Goal: Information Seeking & Learning: Learn about a topic

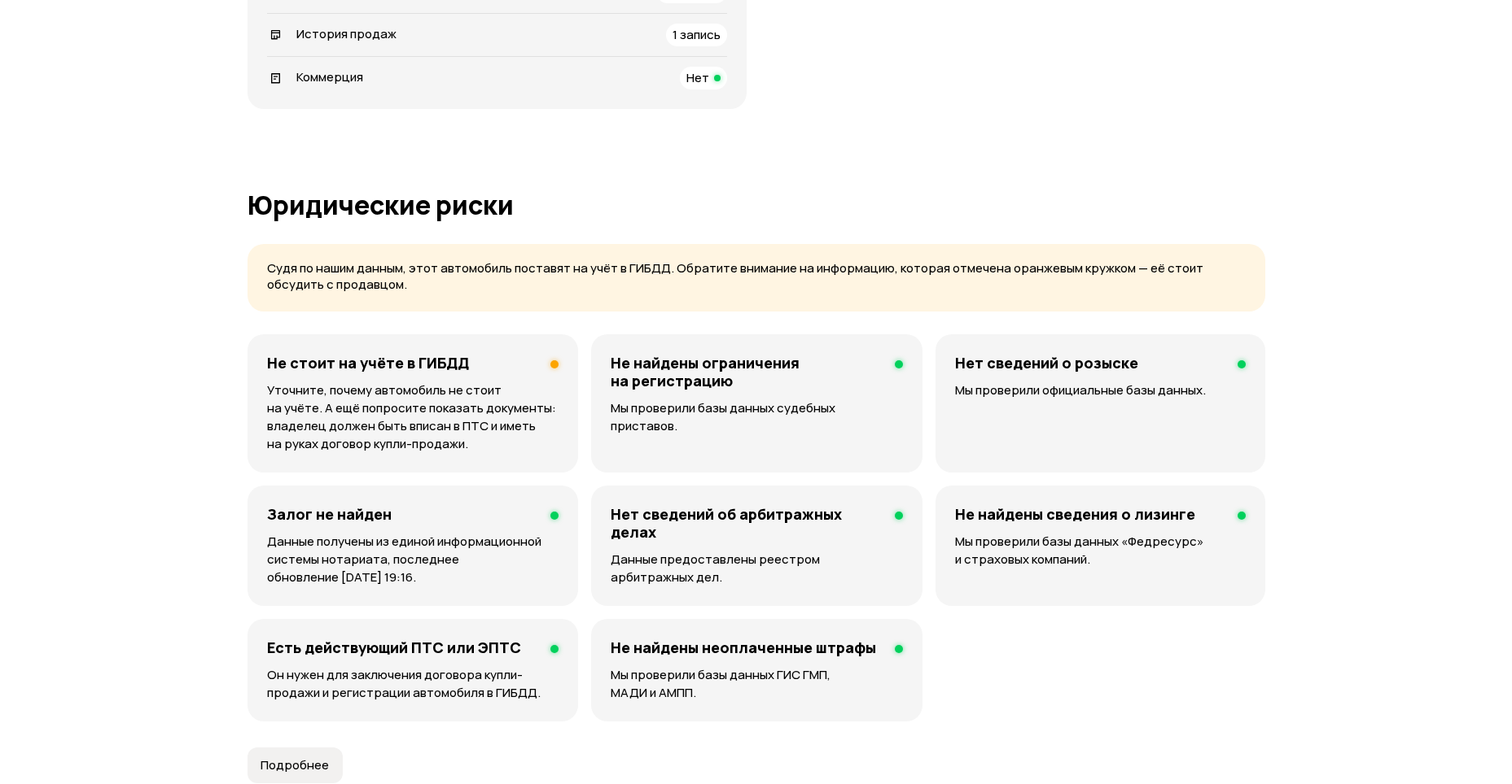
scroll to position [895, 0]
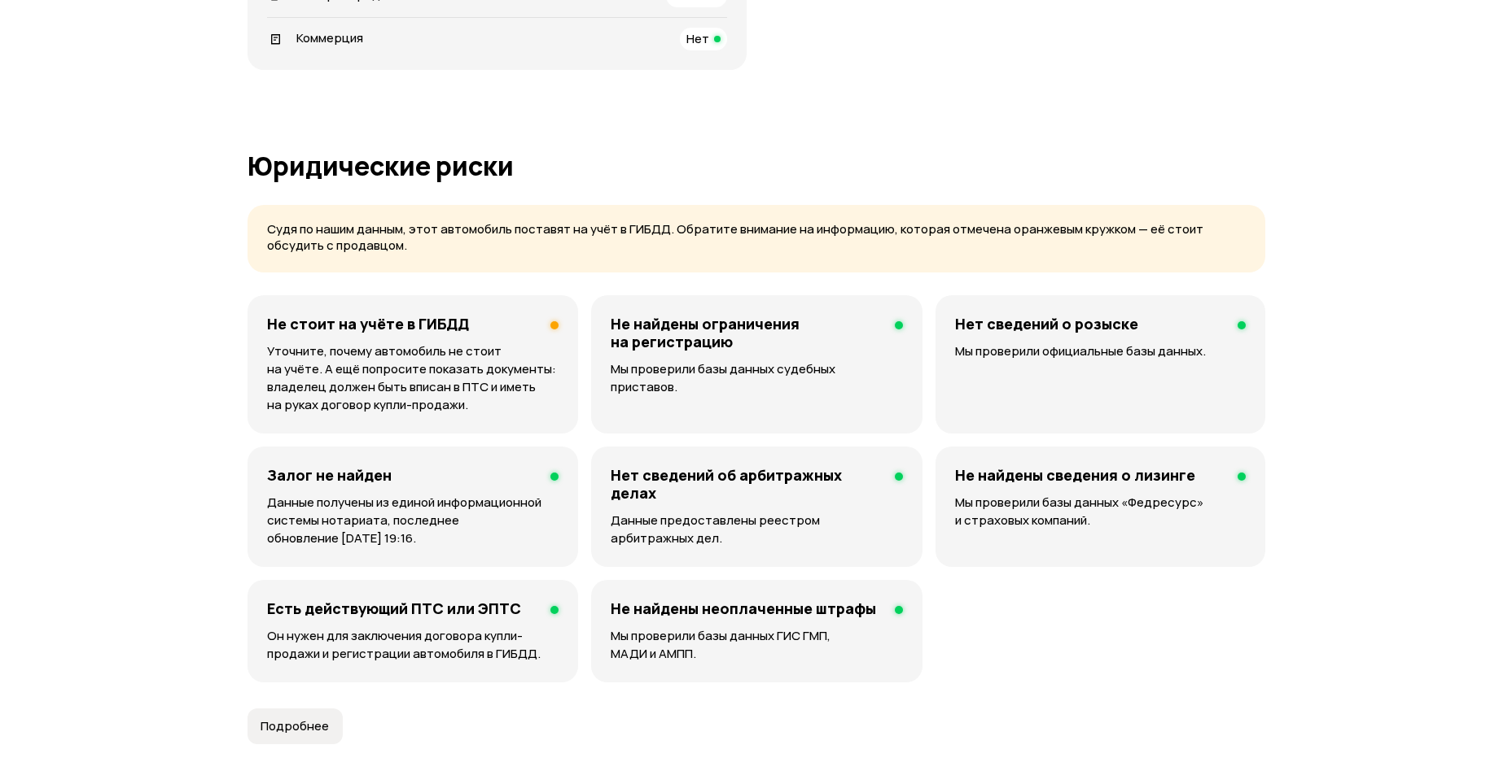
click at [440, 386] on p "Уточните, почему автомобиль не стоит на учёте. А ещё попросите показать докумен…" at bounding box center [413, 378] width 292 height 71
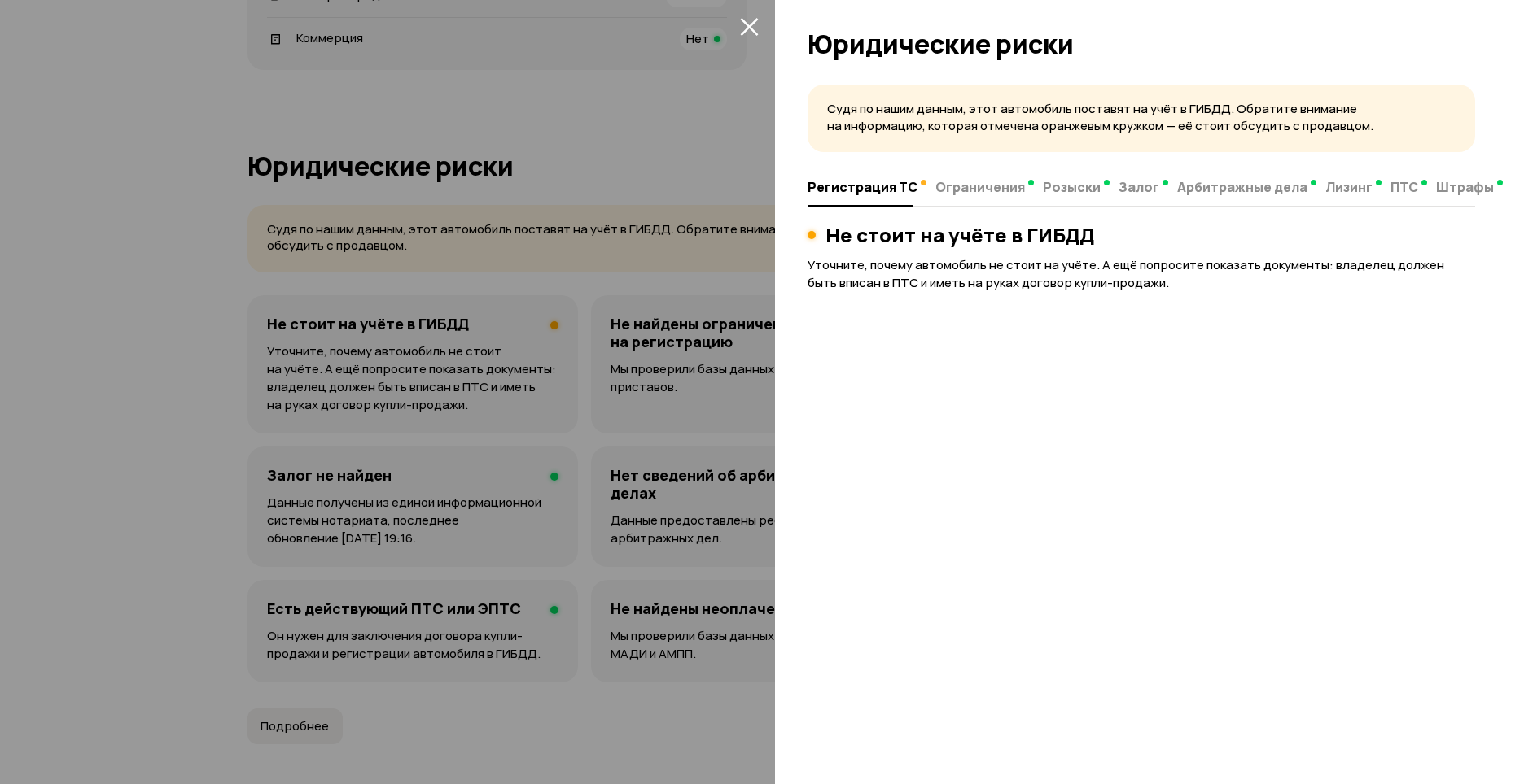
click at [205, 311] on div at bounding box center [762, 392] width 1524 height 784
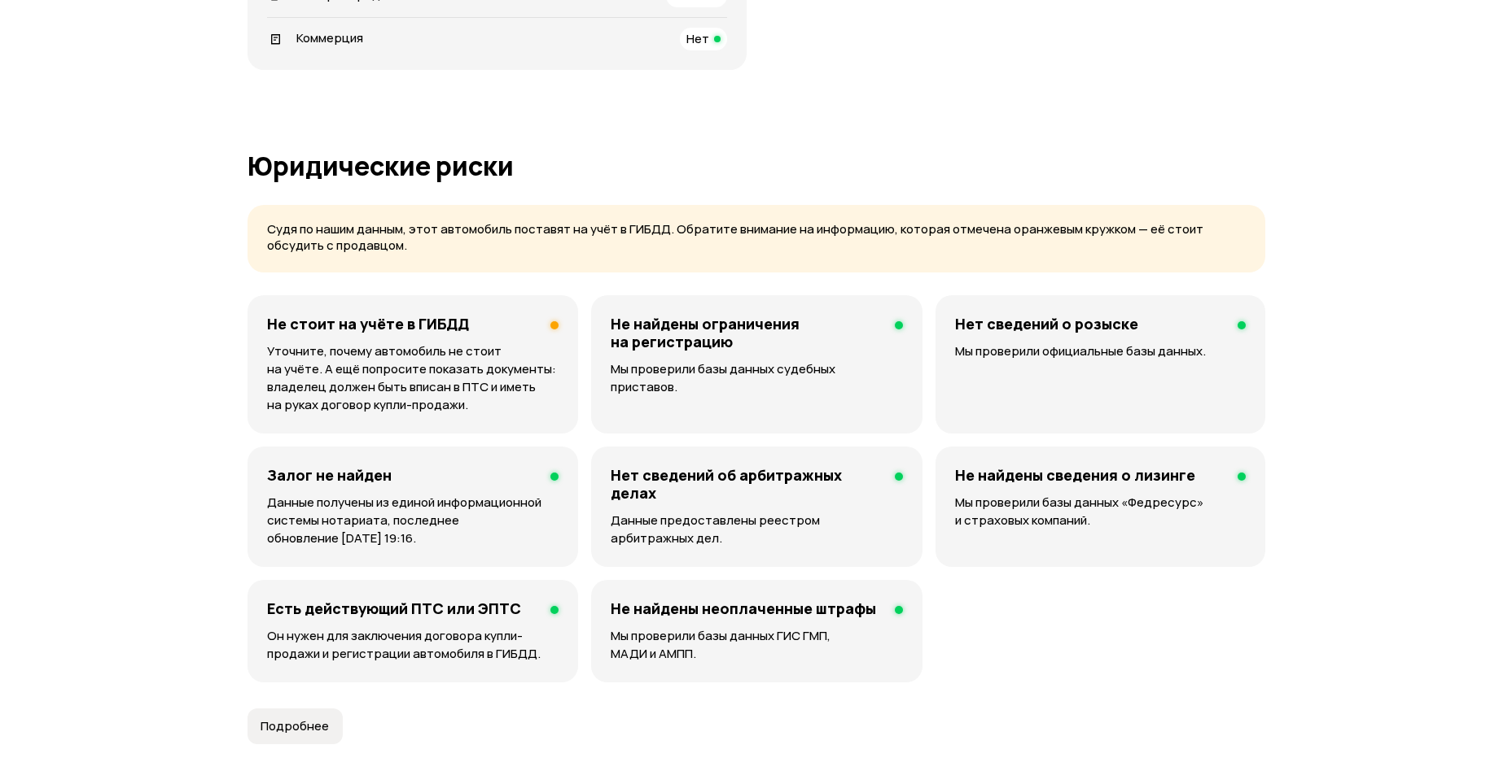
click at [340, 327] on h4 "Не стоит на учёте в ГИБДД" at bounding box center [368, 323] width 202 height 18
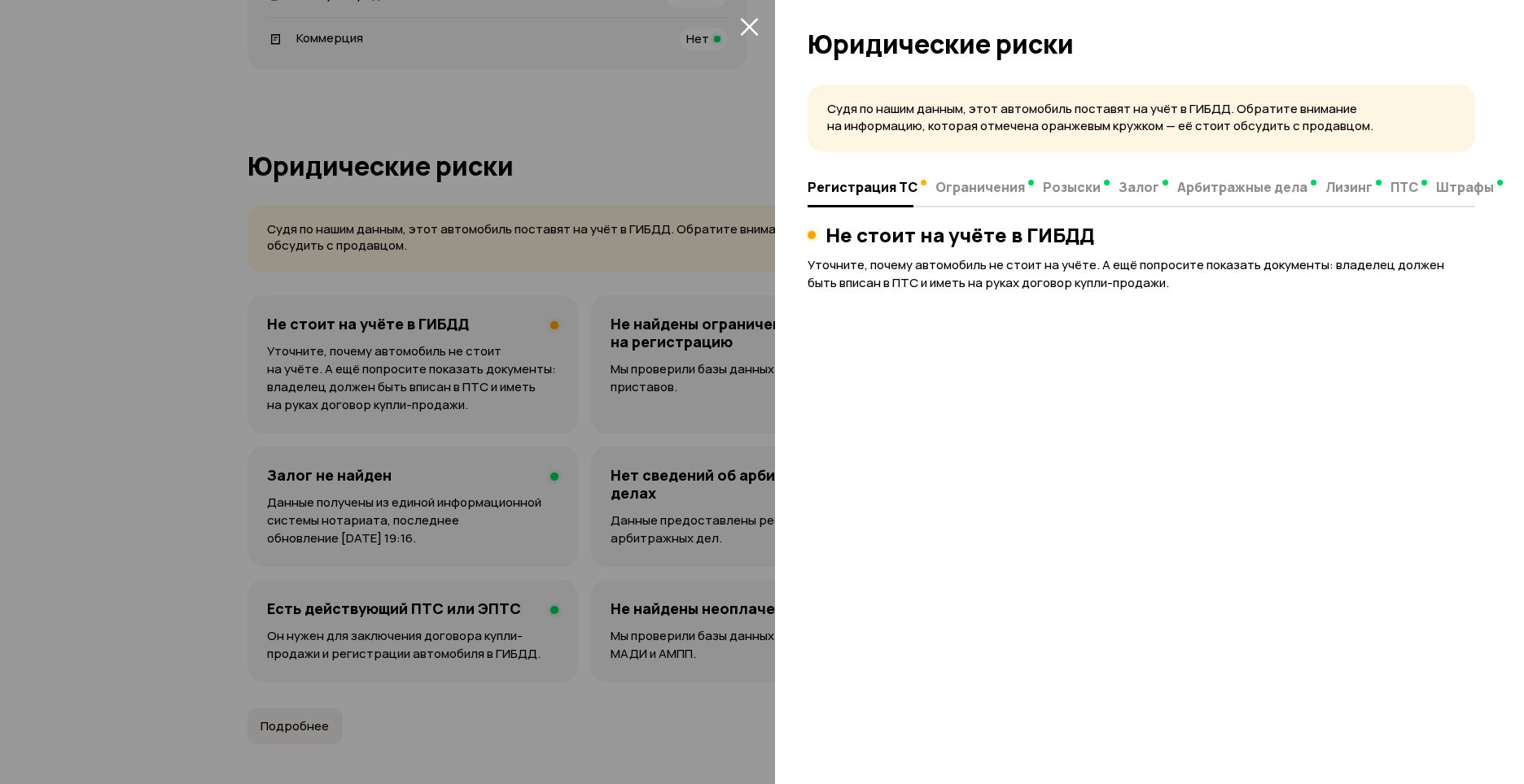
click at [222, 316] on div at bounding box center [762, 392] width 1524 height 784
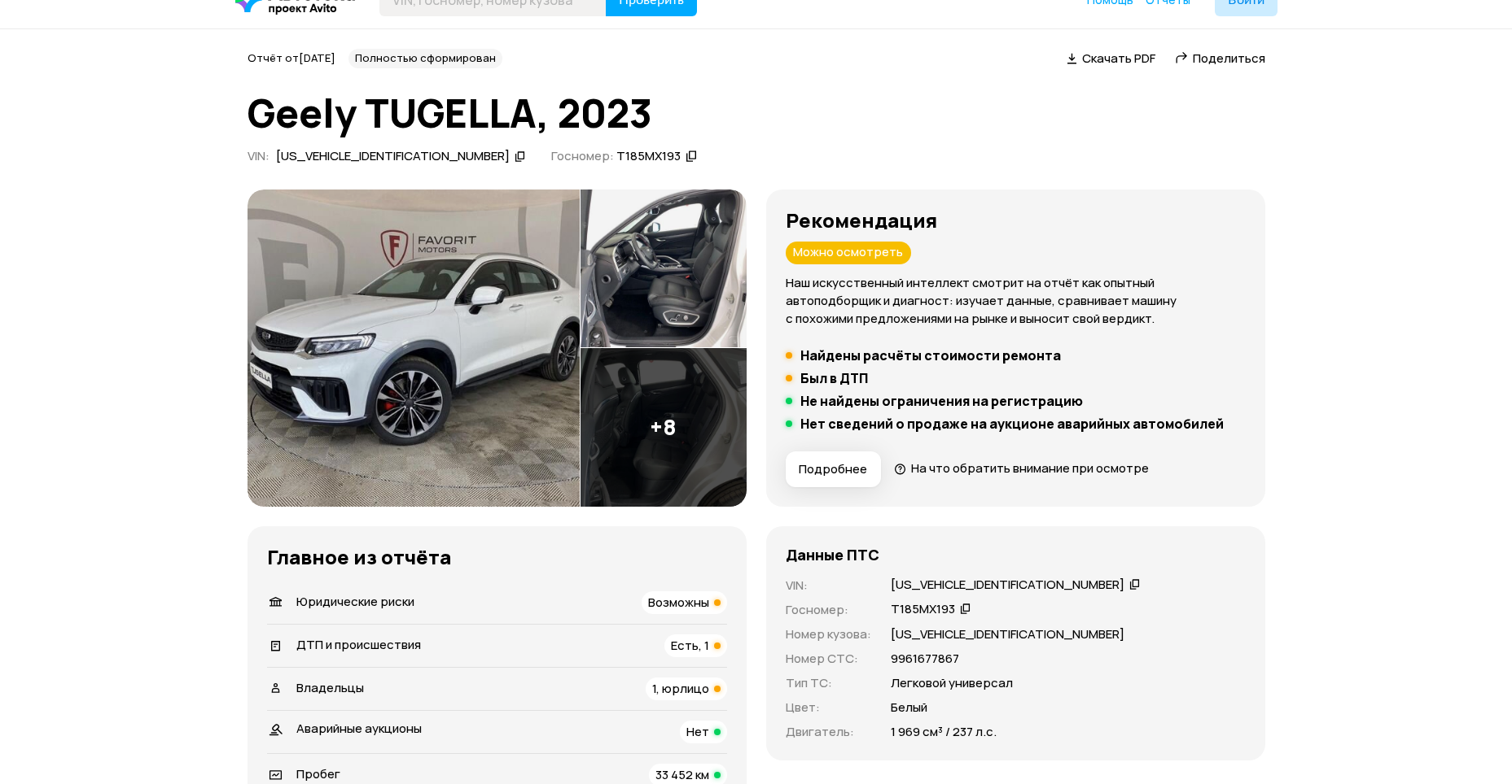
scroll to position [0, 0]
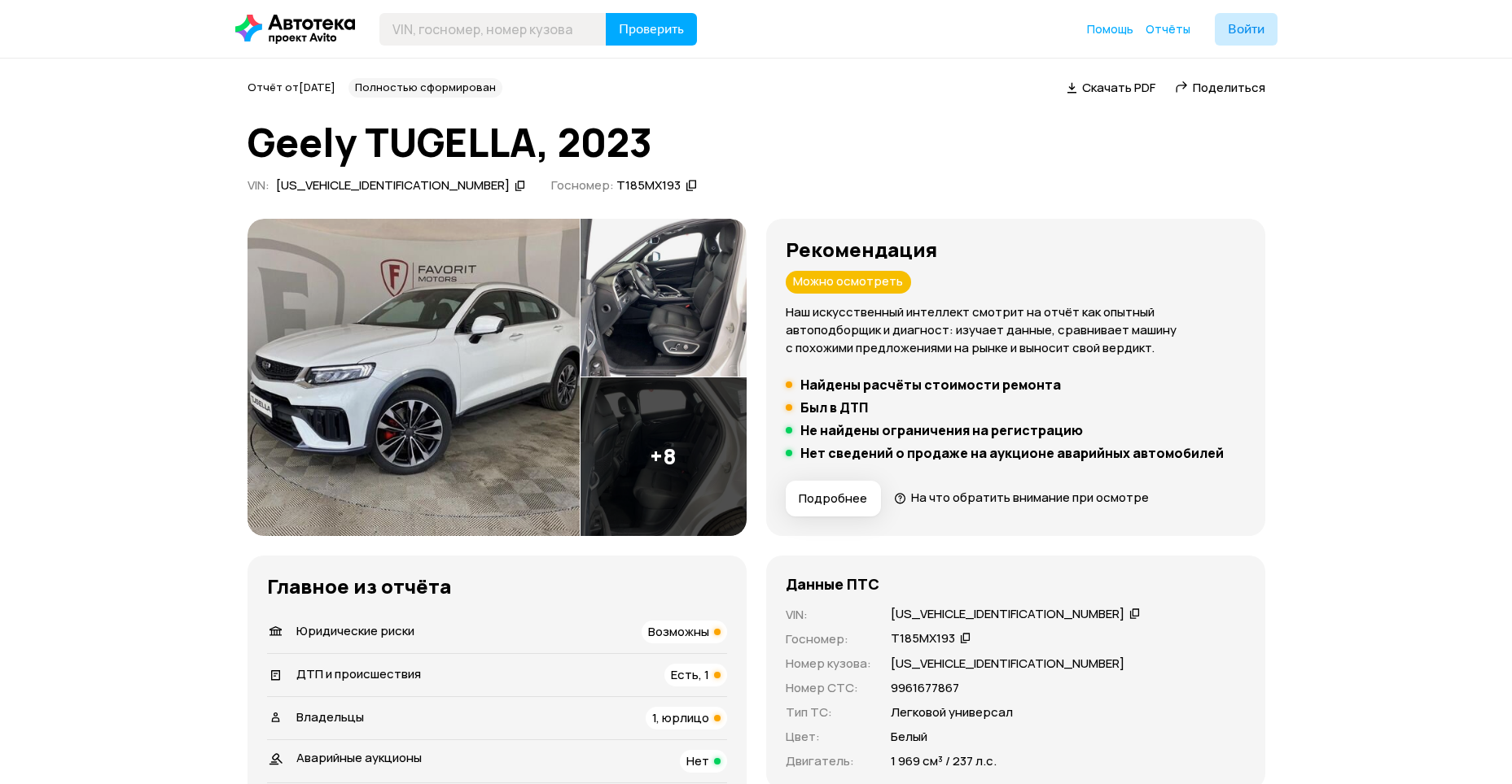
click at [829, 284] on div "Можно осмотреть" at bounding box center [848, 282] width 126 height 23
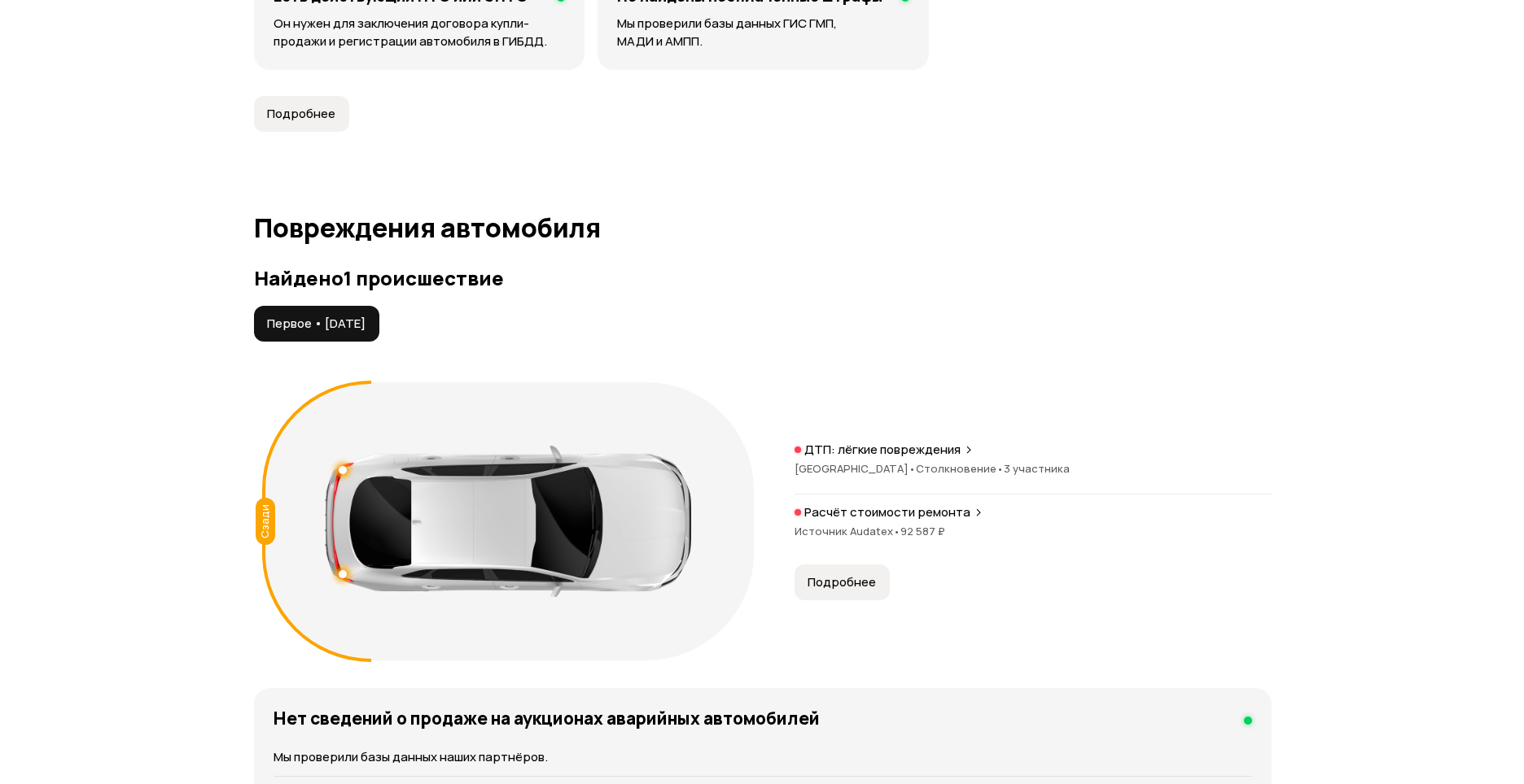
scroll to position [1546, 0]
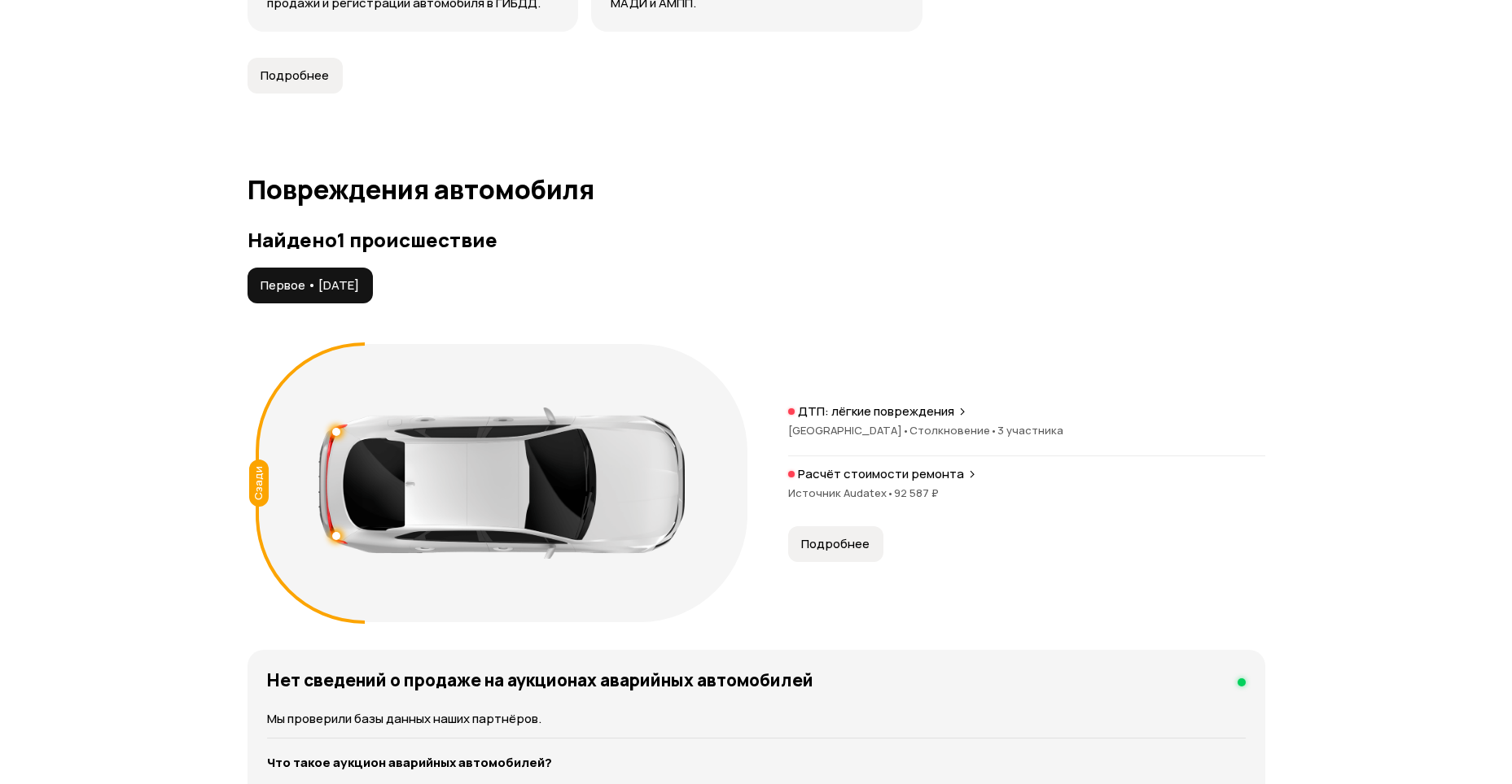
click at [922, 406] on p "ДТП: лёгкие повреждения" at bounding box center [876, 412] width 156 height 16
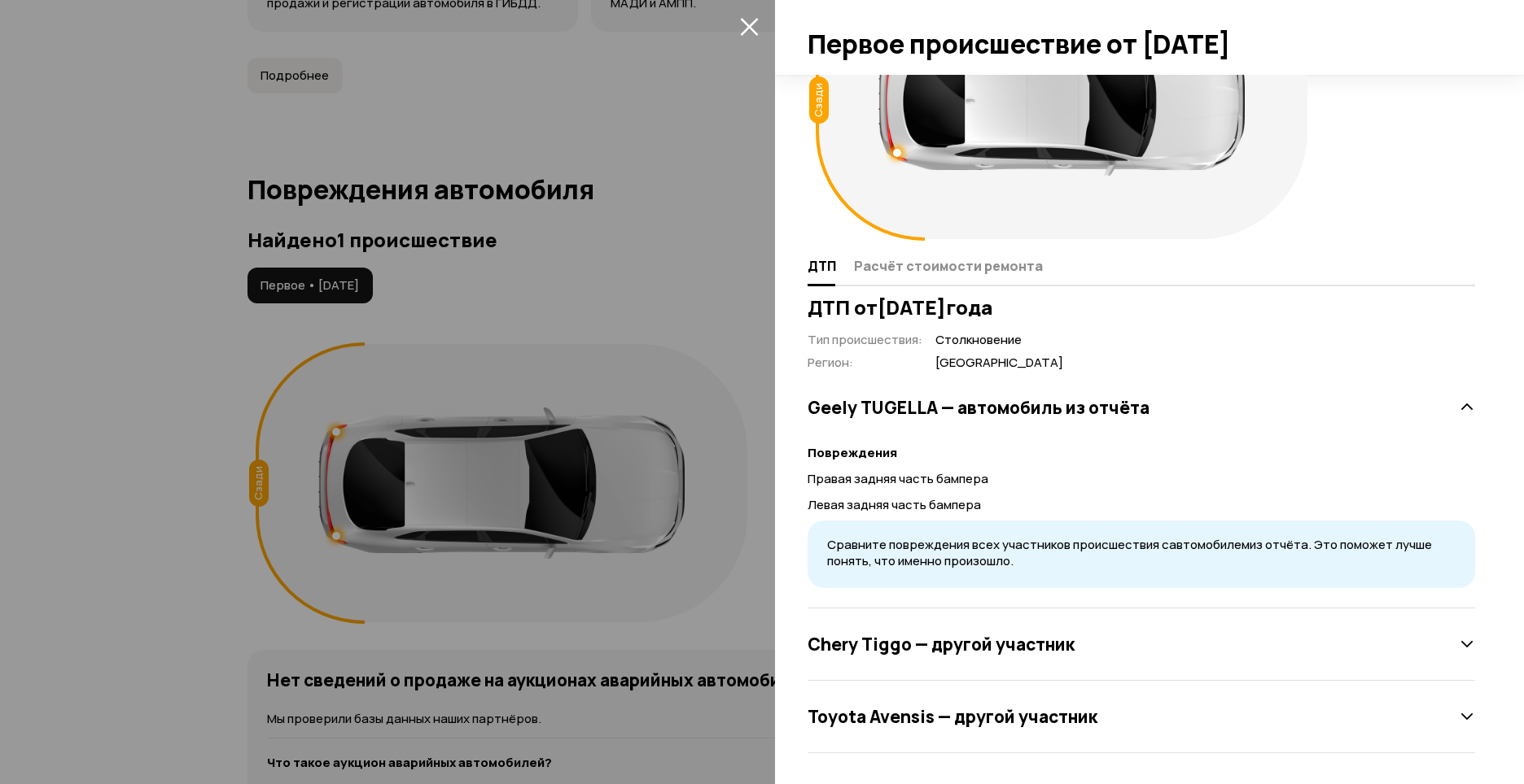
scroll to position [124, 0]
click at [1015, 725] on h3 "Toyota Avensis — другой участник" at bounding box center [952, 714] width 290 height 21
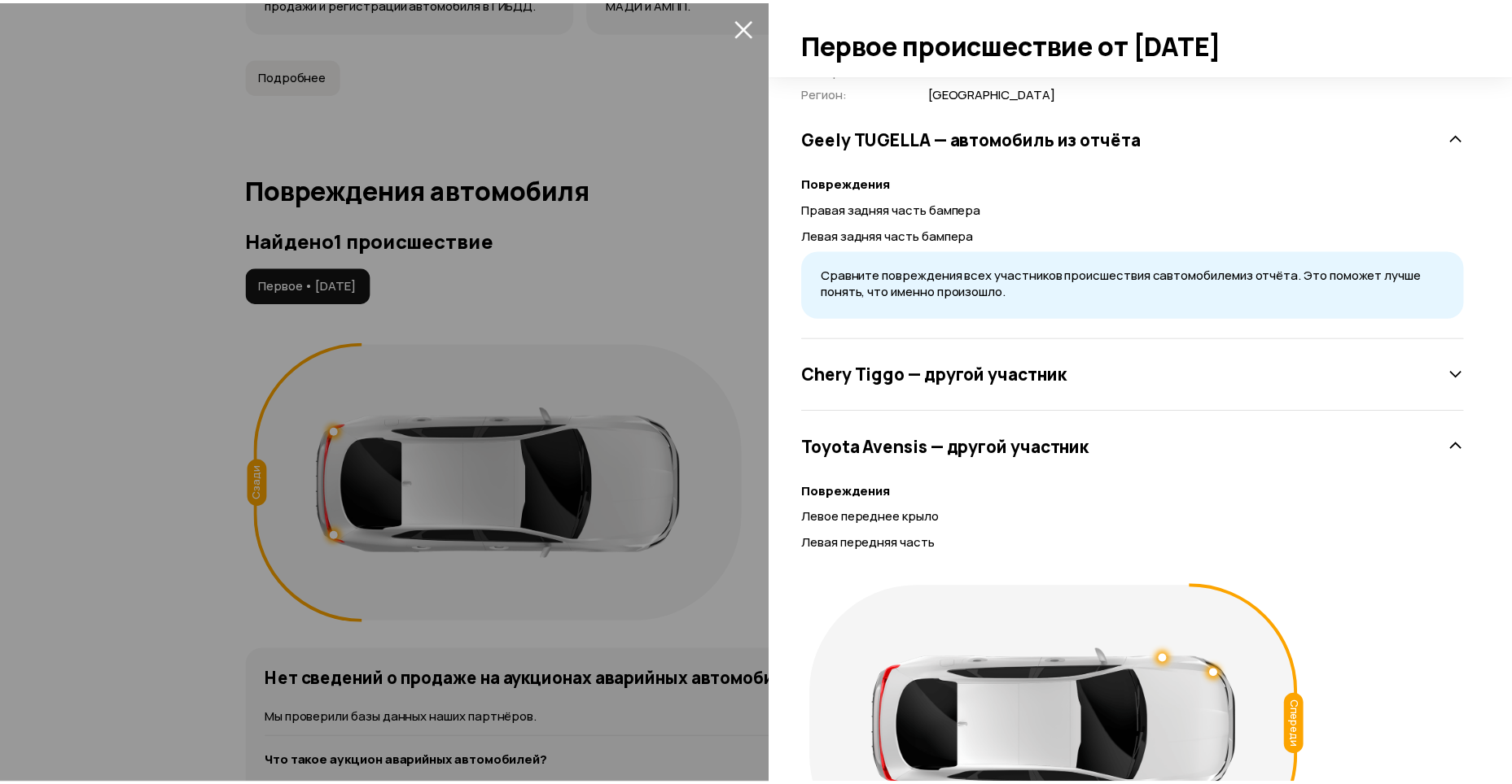
scroll to position [449, 0]
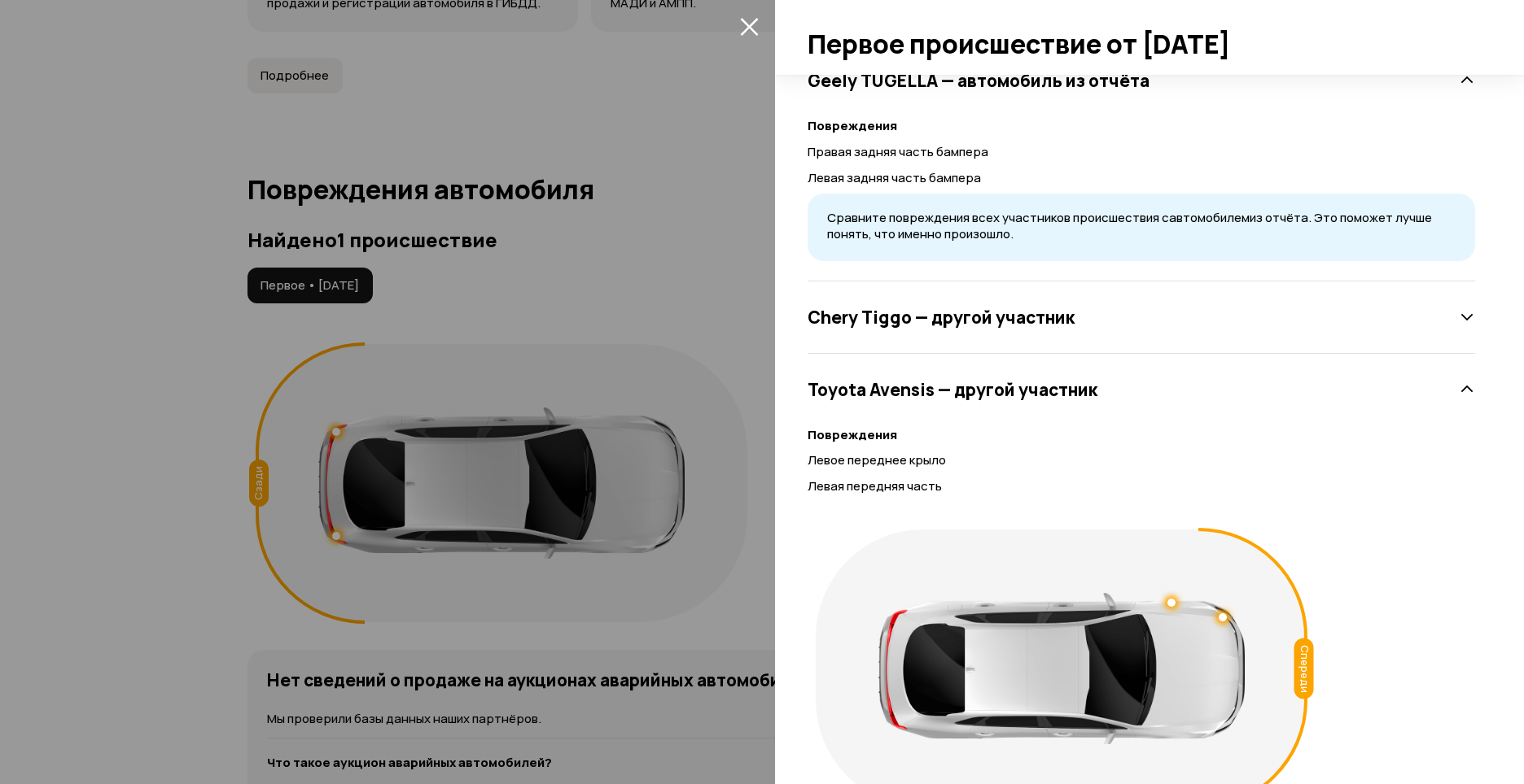
click at [948, 326] on h3 "[PERSON_NAME] — другой участник" at bounding box center [941, 317] width 267 height 21
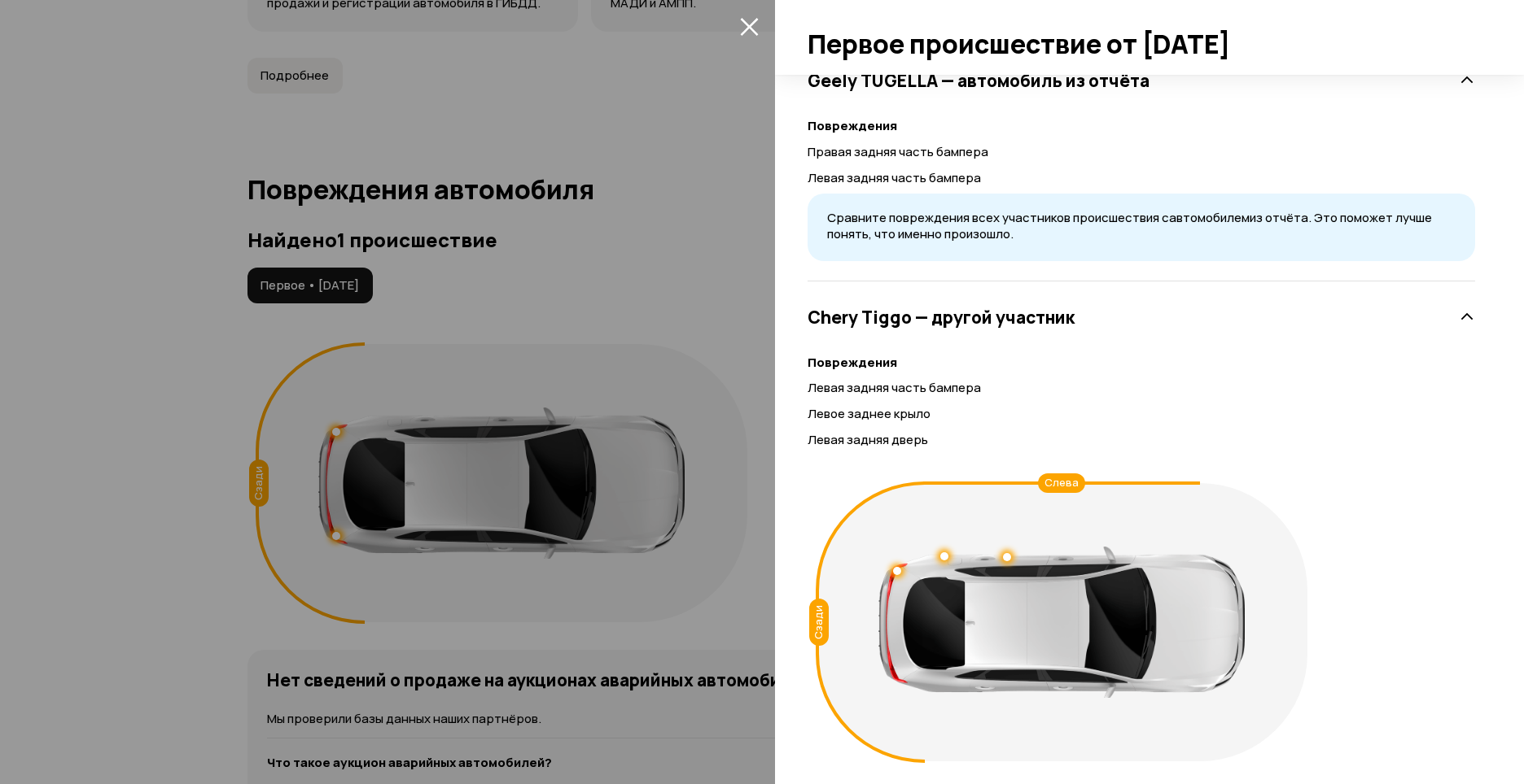
click at [162, 338] on div at bounding box center [762, 392] width 1524 height 784
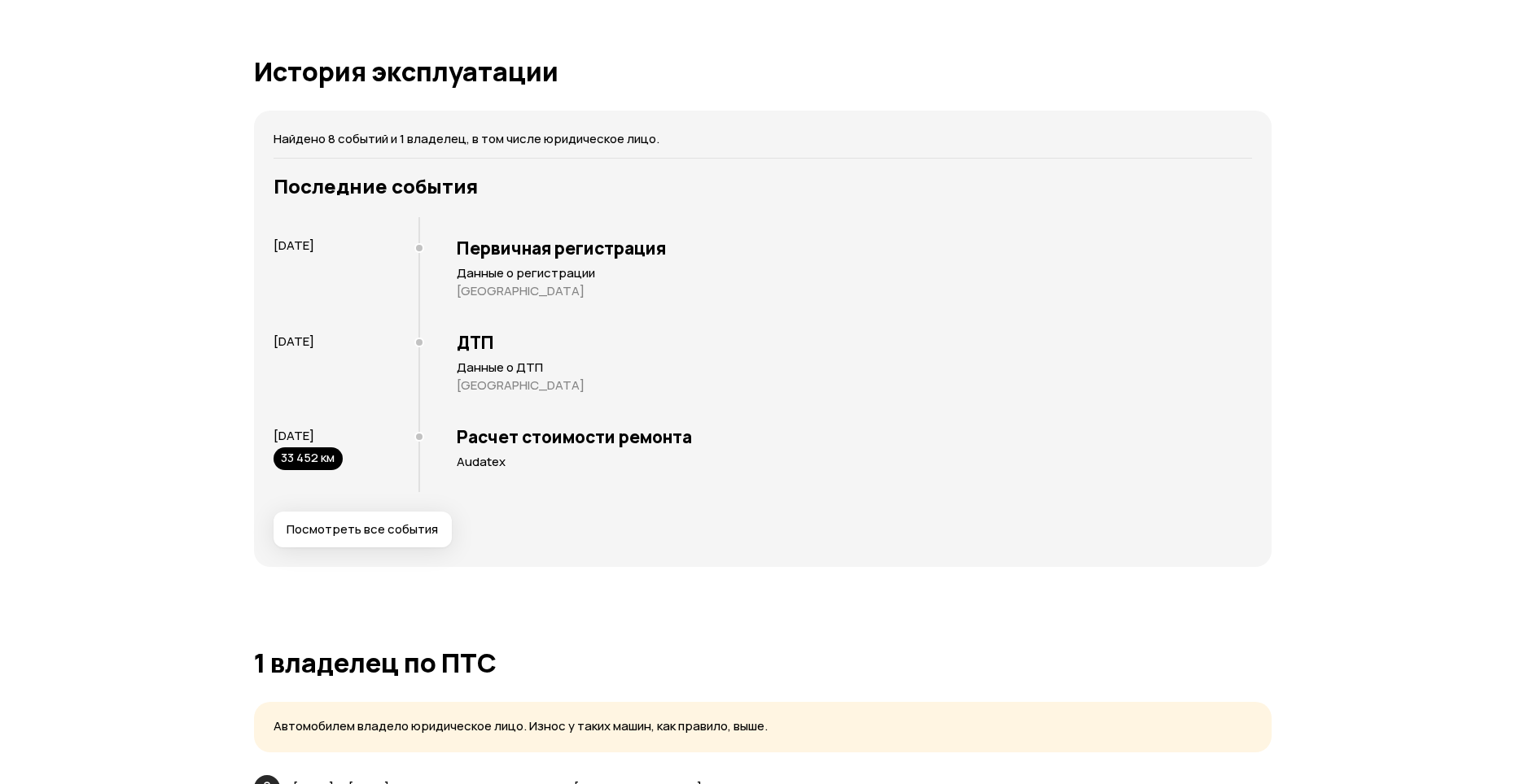
scroll to position [3092, 0]
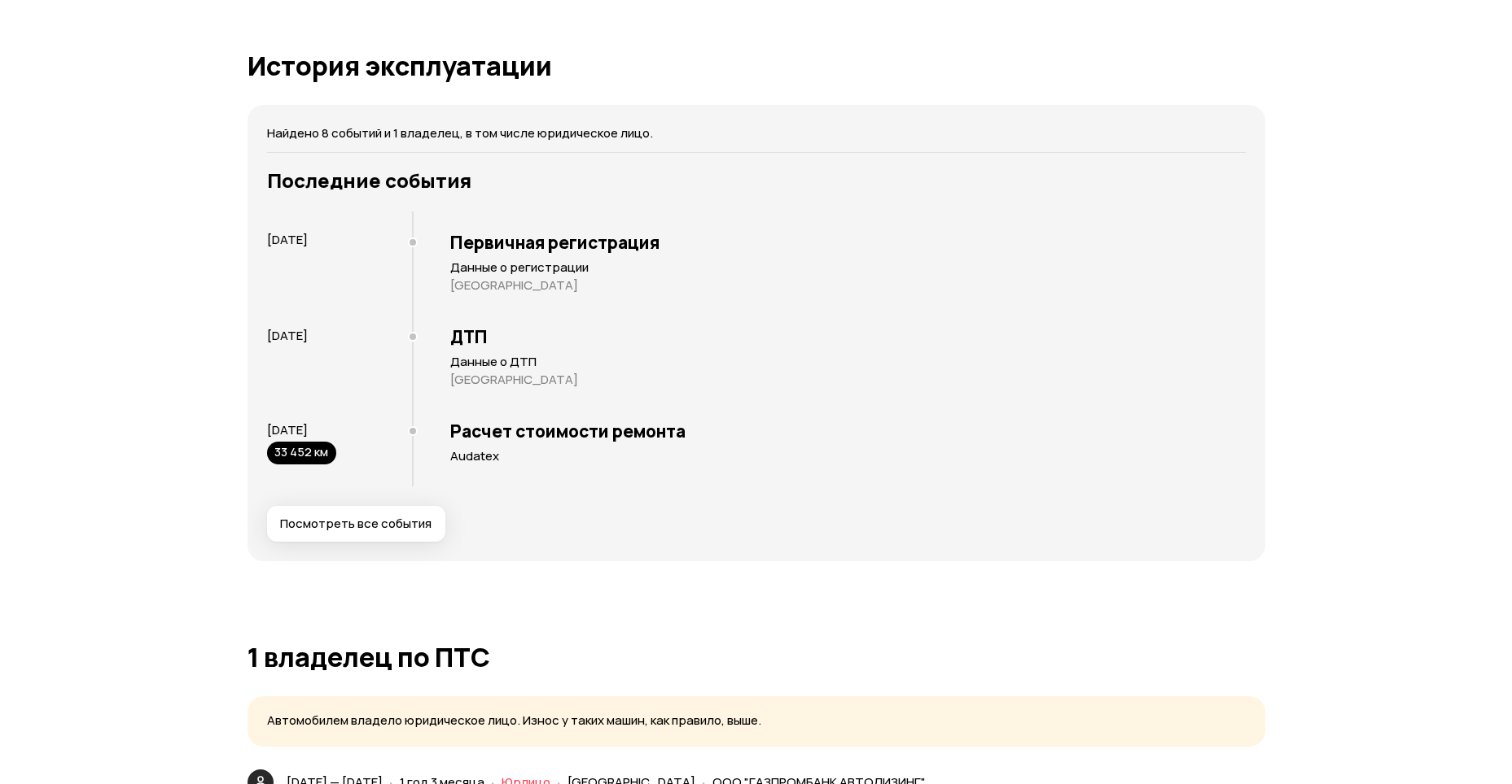
click at [359, 528] on span "Посмотреть все события" at bounding box center [356, 524] width 151 height 16
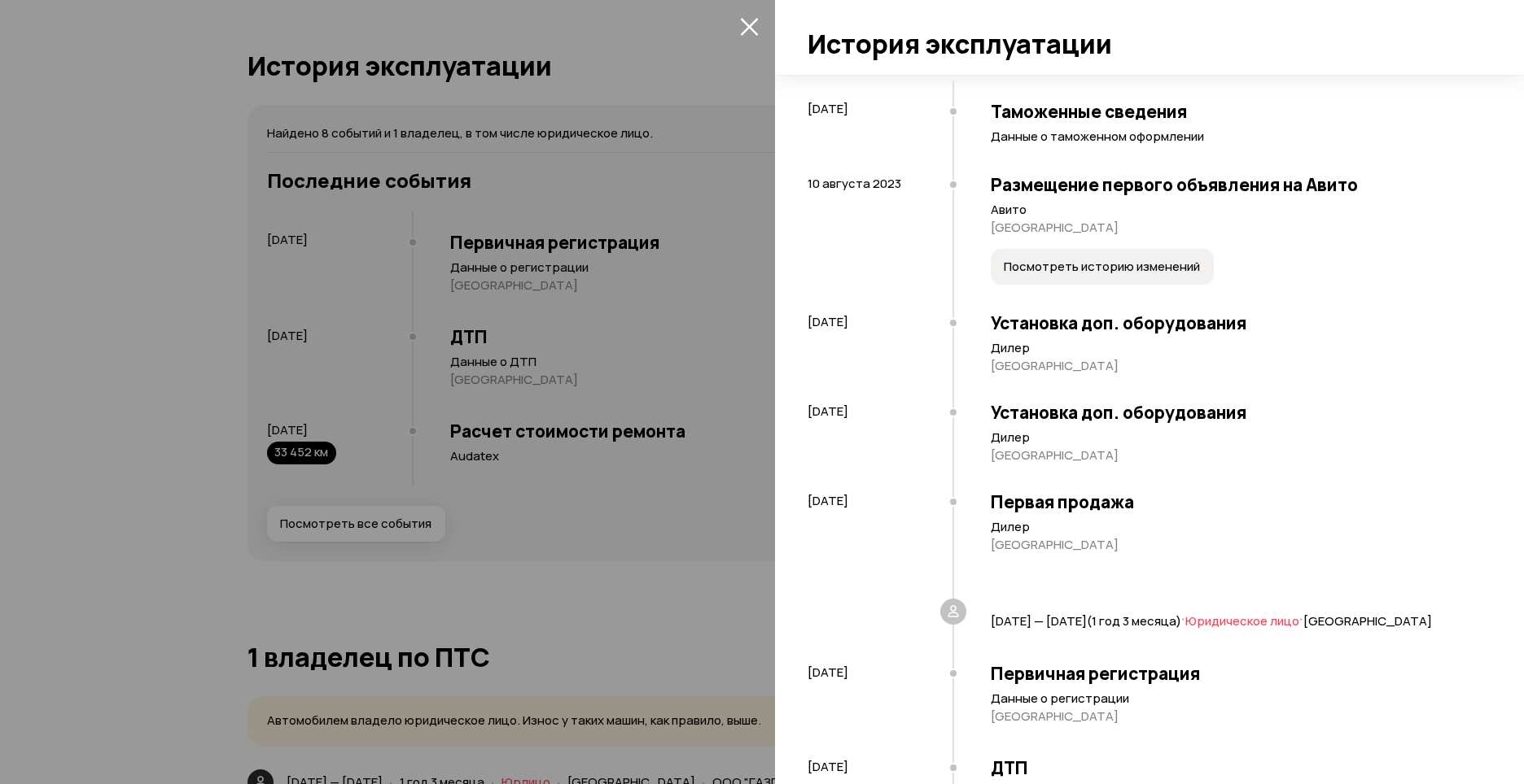
scroll to position [81, 0]
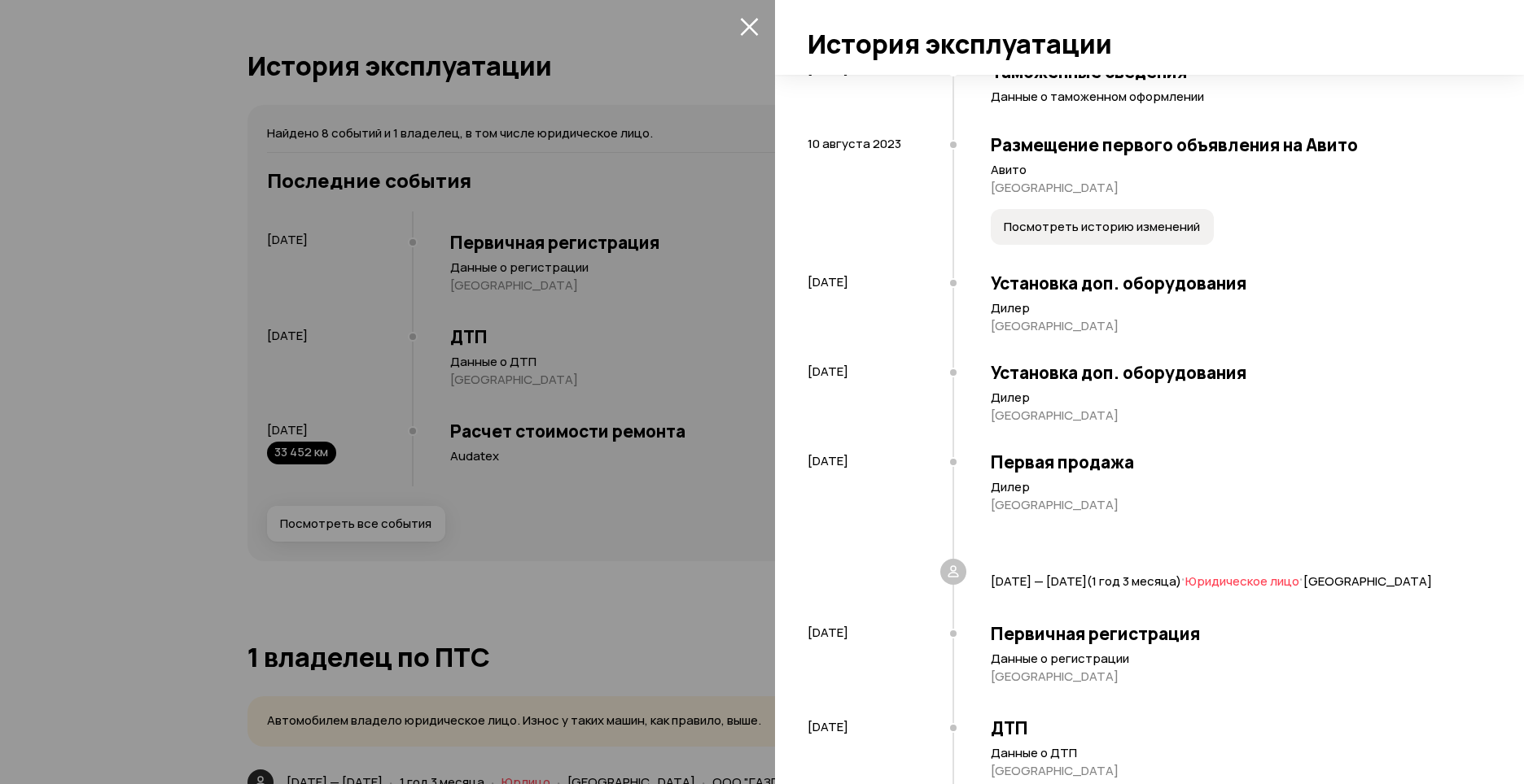
click at [1096, 221] on span "Посмотреть историю изменений" at bounding box center [1101, 227] width 196 height 16
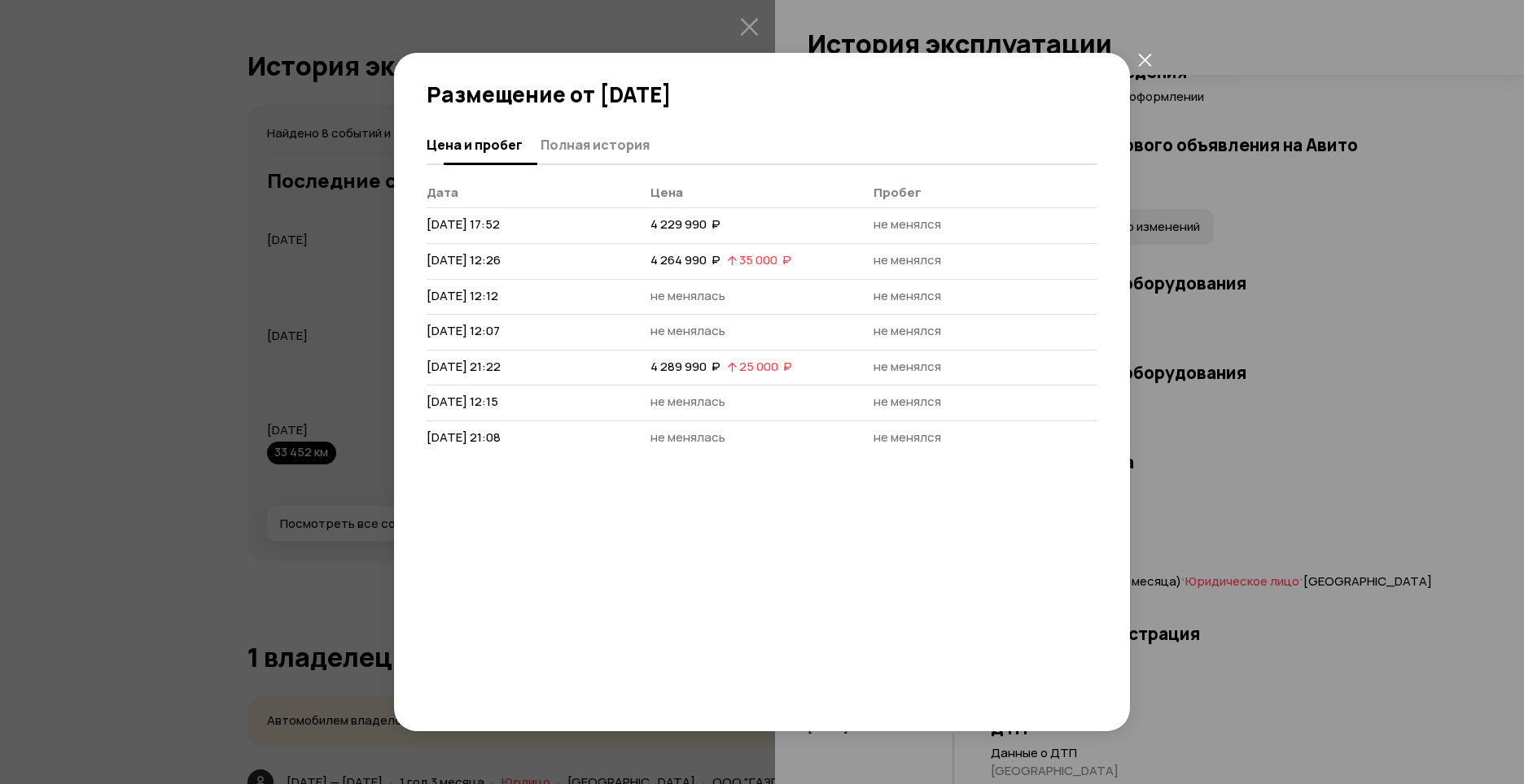
click at [607, 148] on span "Полная история" at bounding box center [595, 144] width 109 height 16
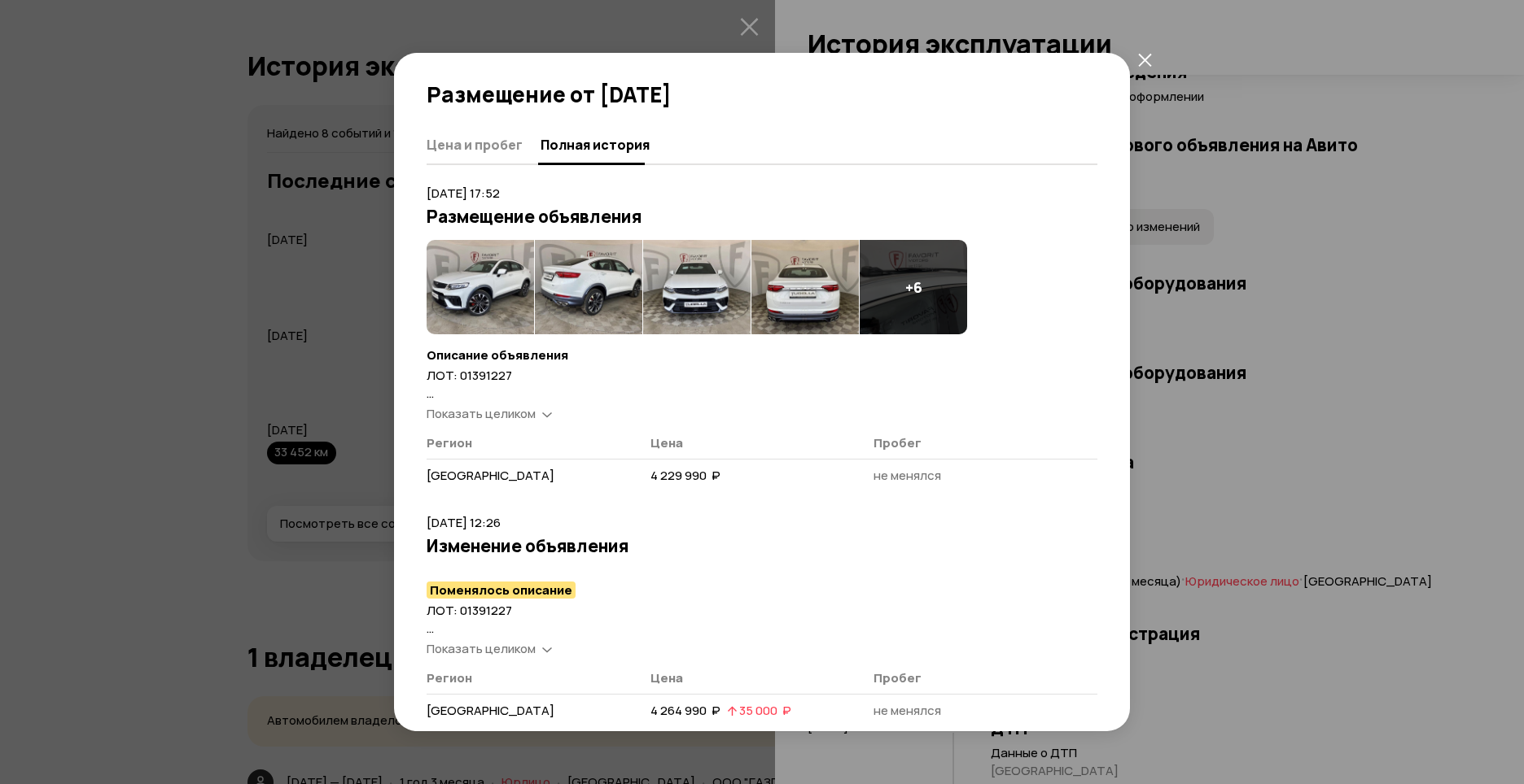
click at [485, 285] on img at bounding box center [480, 287] width 108 height 94
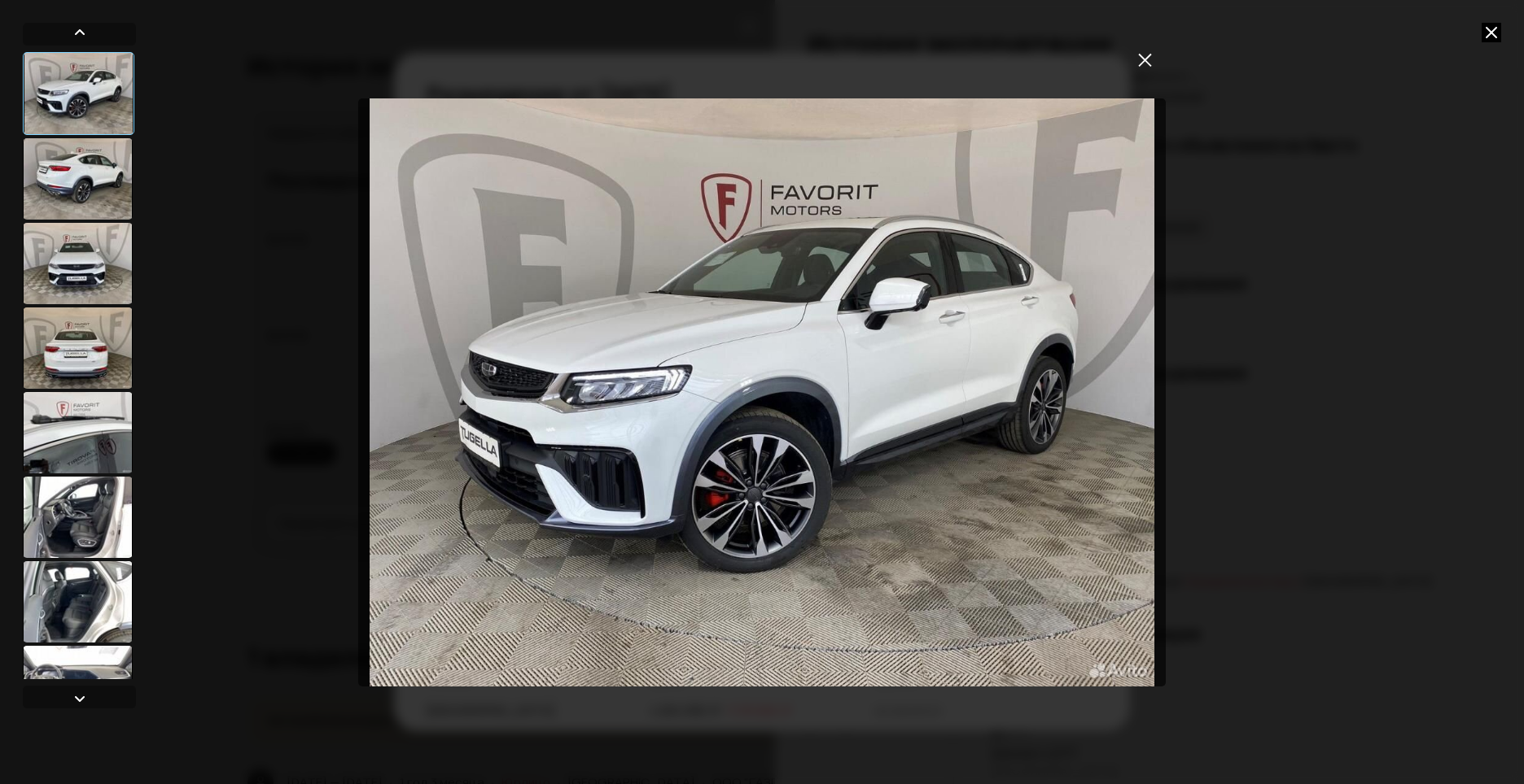
click at [86, 429] on div at bounding box center [77, 433] width 110 height 81
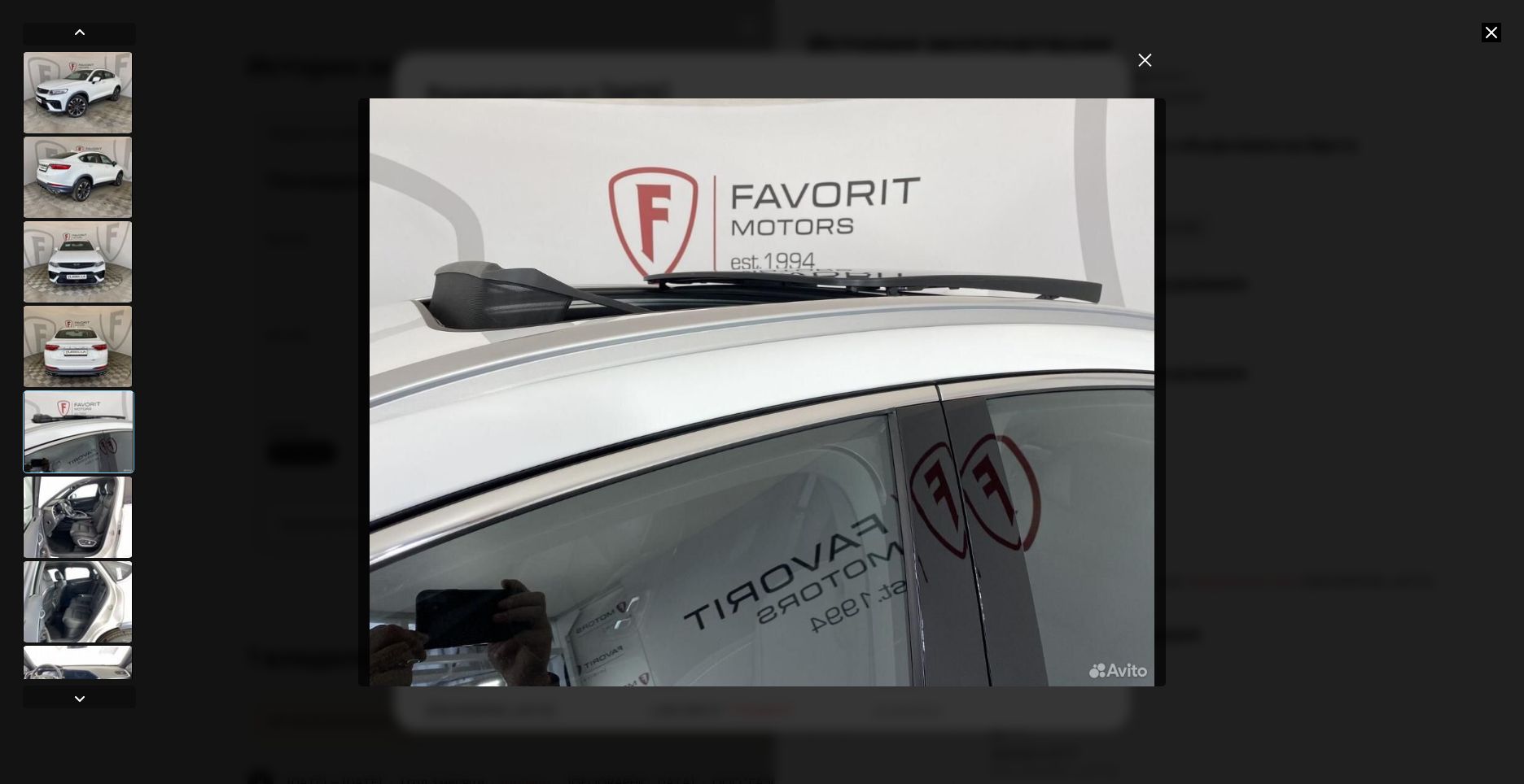
click at [84, 495] on div at bounding box center [77, 518] width 110 height 81
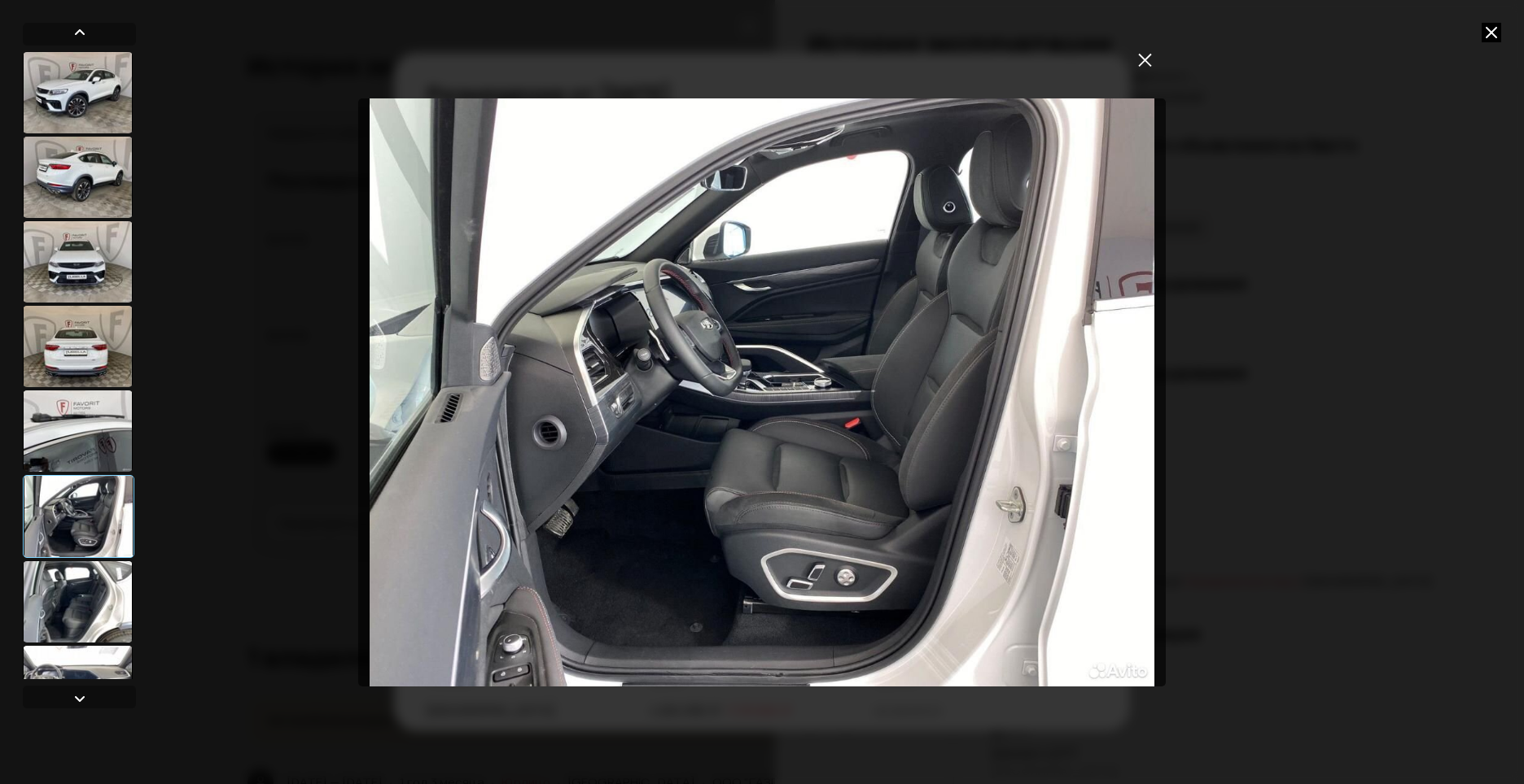
click at [89, 574] on div at bounding box center [77, 602] width 110 height 81
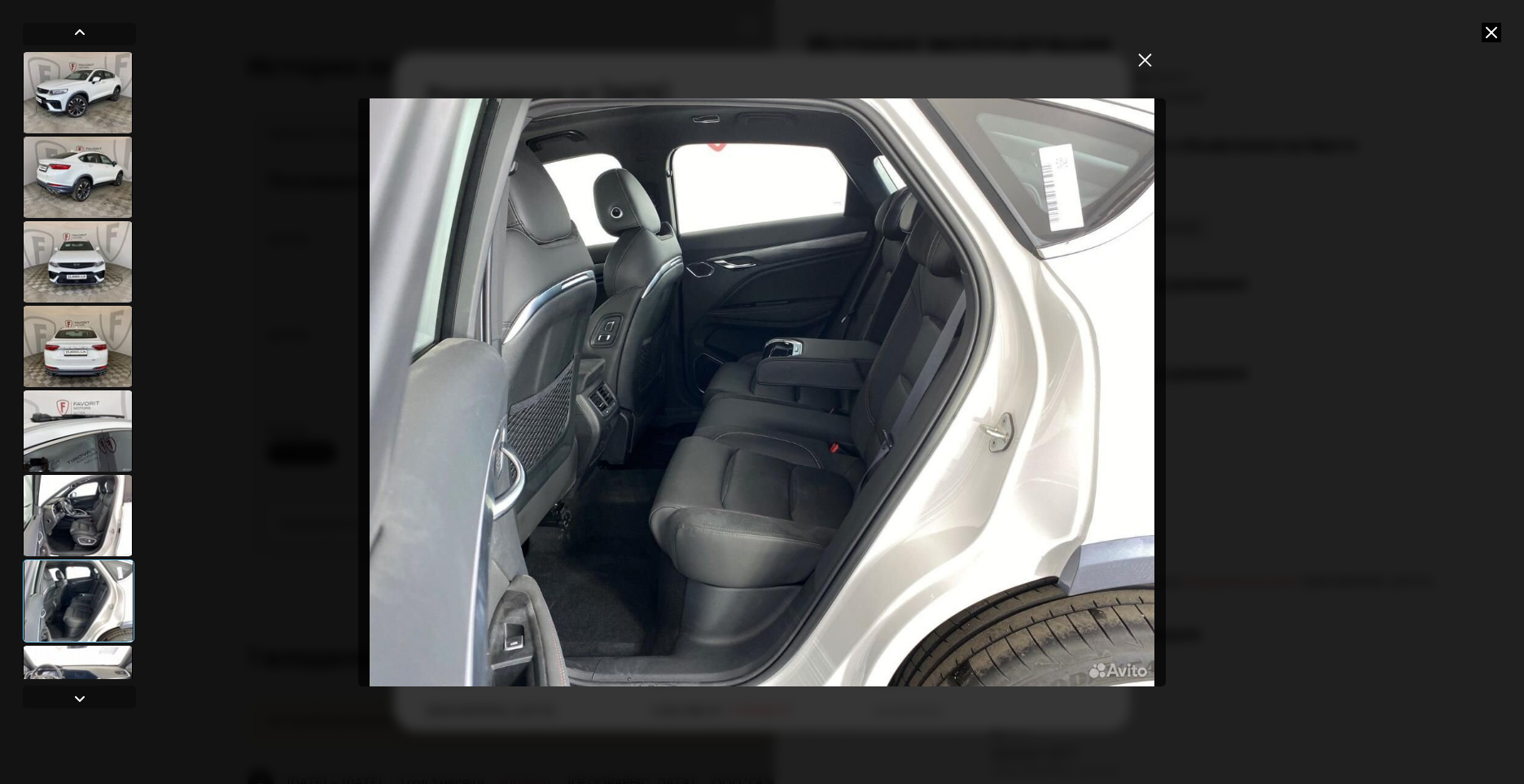
click at [70, 658] on div at bounding box center [77, 686] width 110 height 81
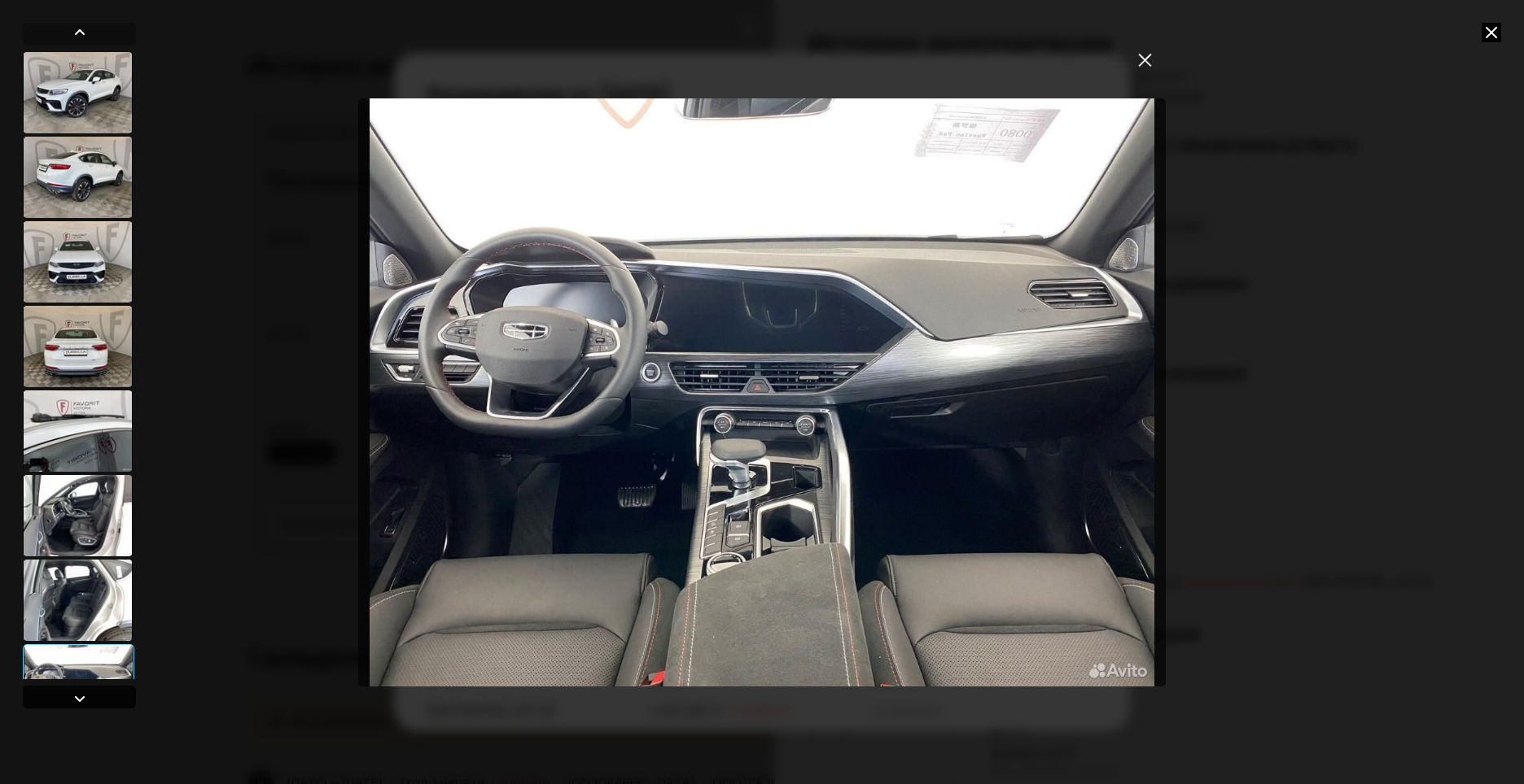
click at [85, 699] on div at bounding box center [79, 698] width 20 height 20
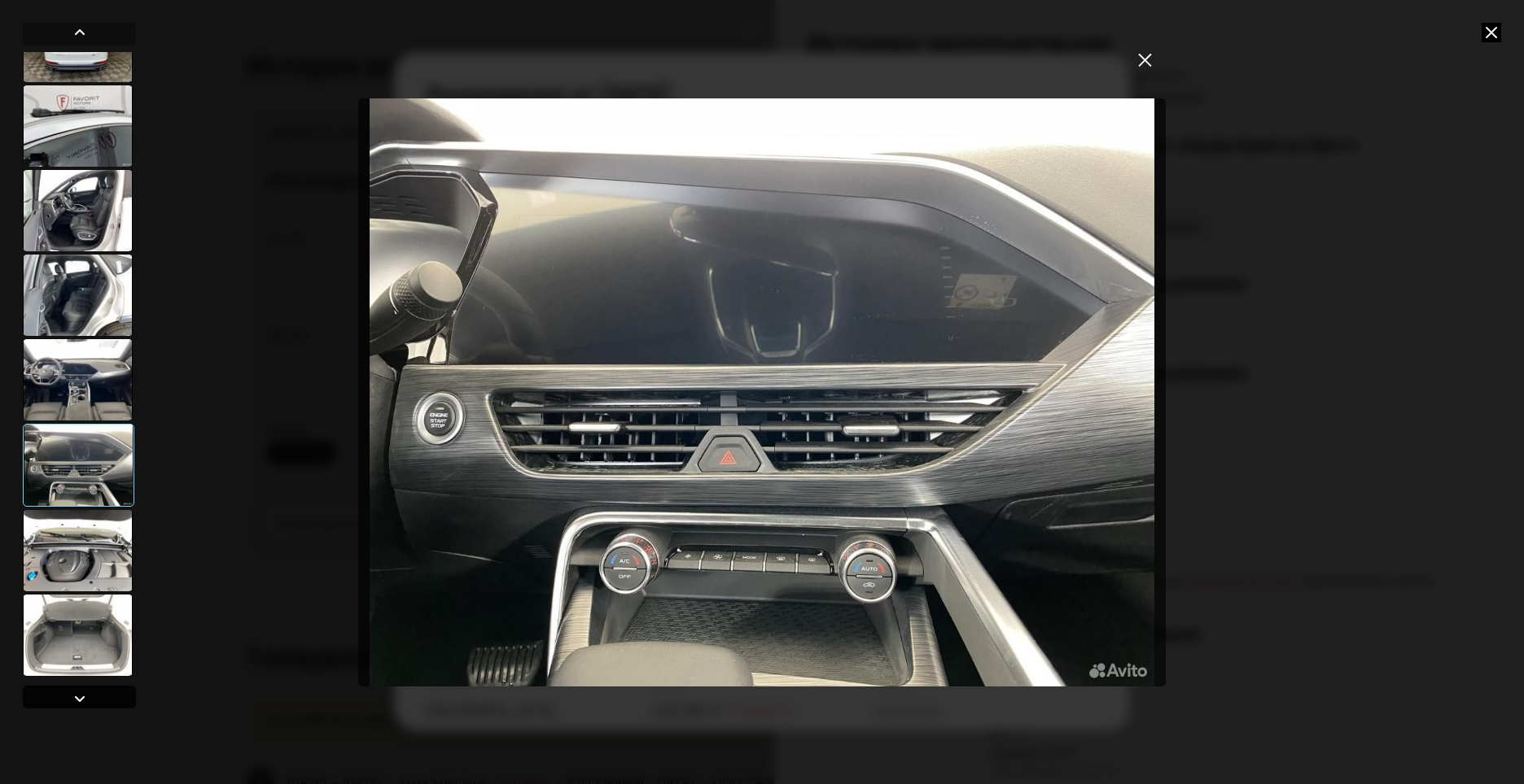
click at [85, 699] on div at bounding box center [79, 698] width 20 height 20
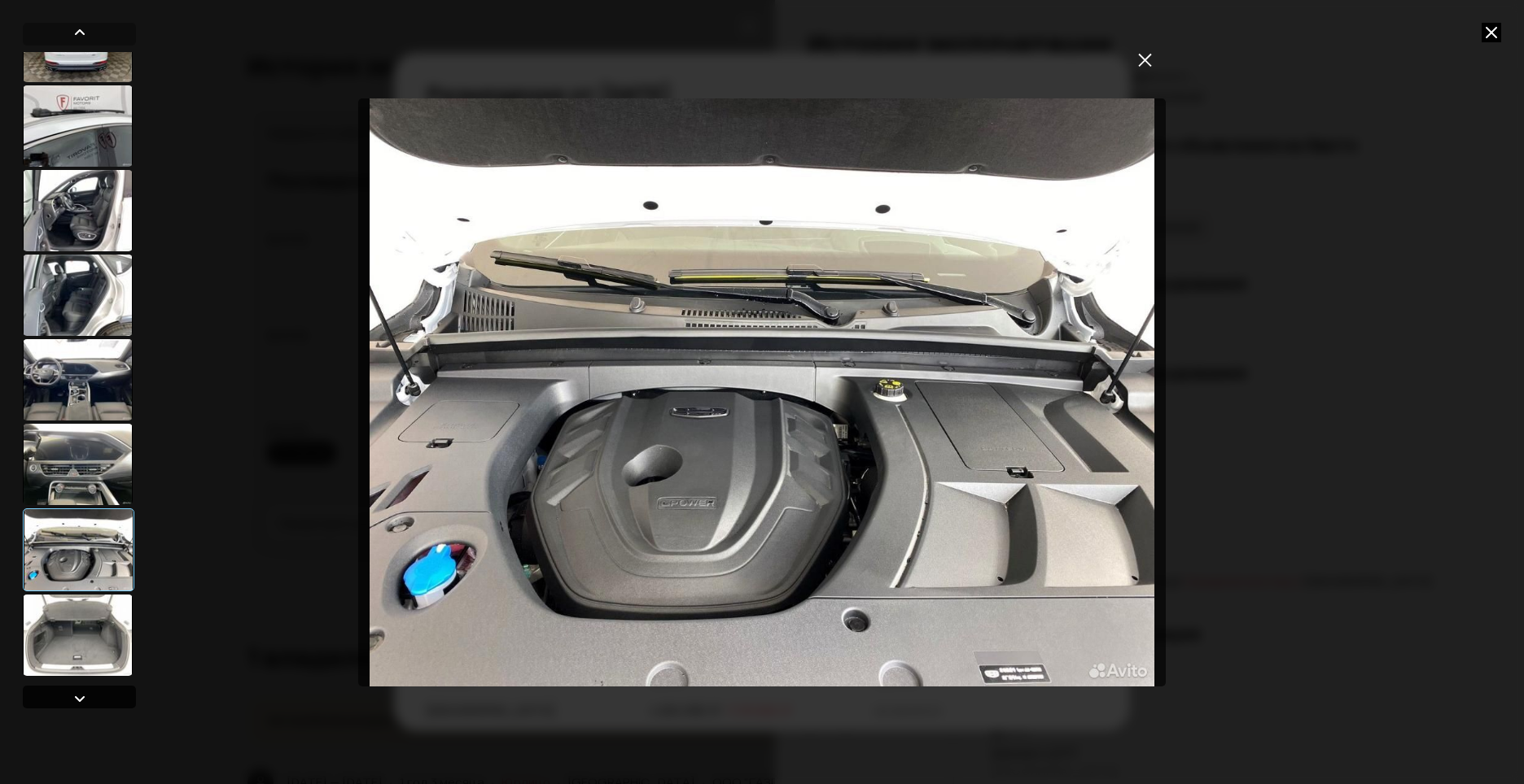
click at [85, 699] on div at bounding box center [79, 698] width 20 height 20
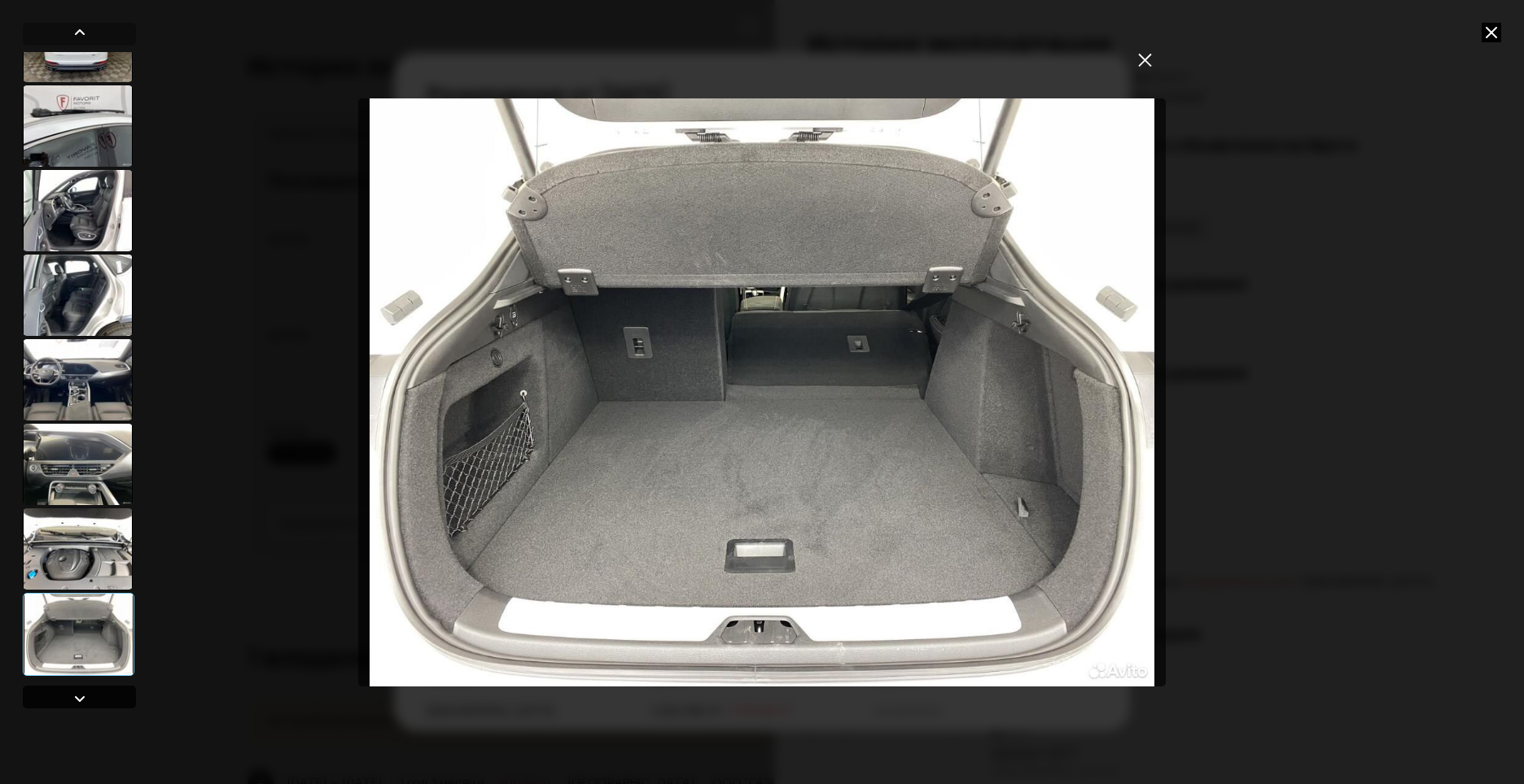
click at [85, 699] on div at bounding box center [79, 698] width 20 height 20
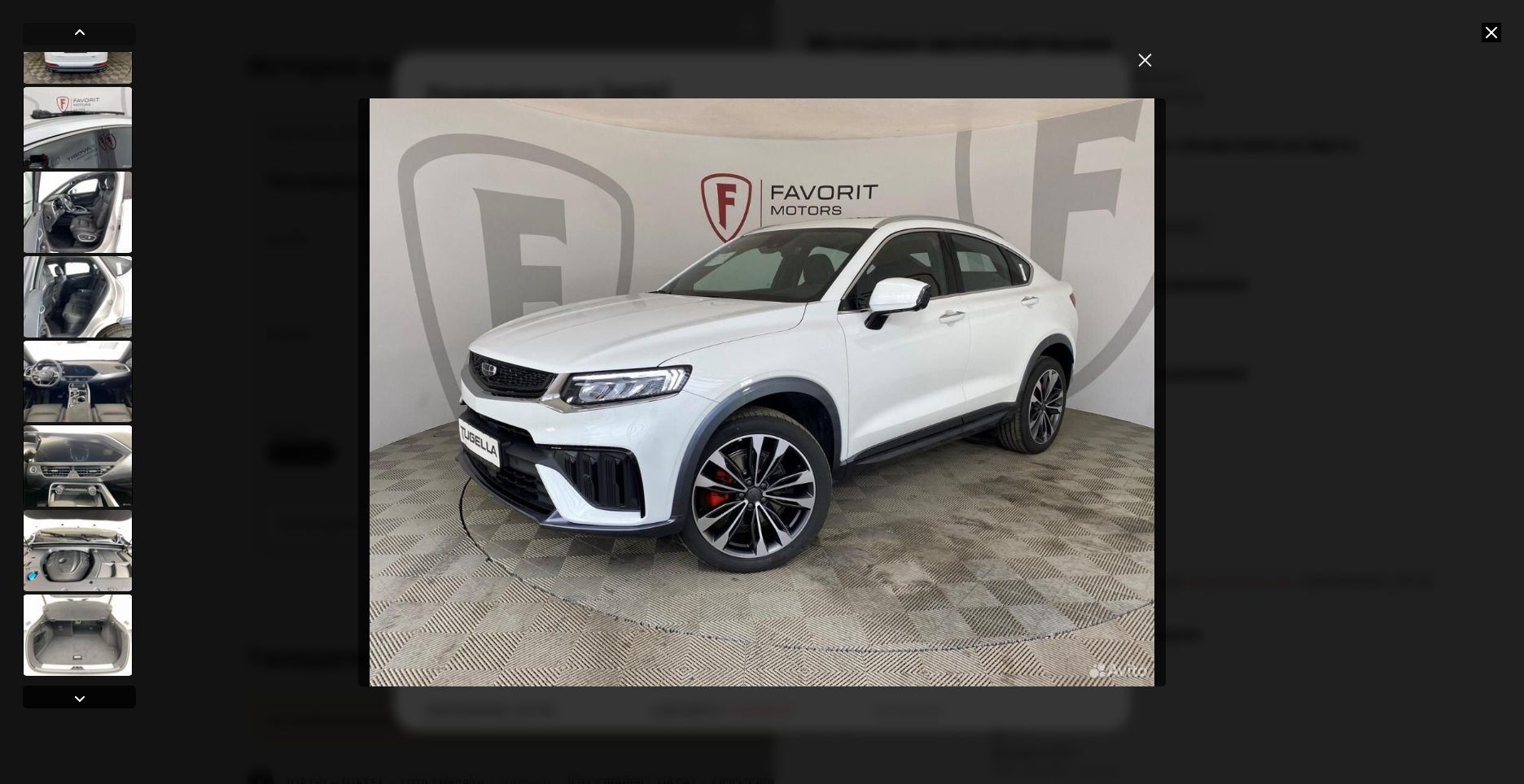
click at [85, 699] on div at bounding box center [79, 698] width 20 height 20
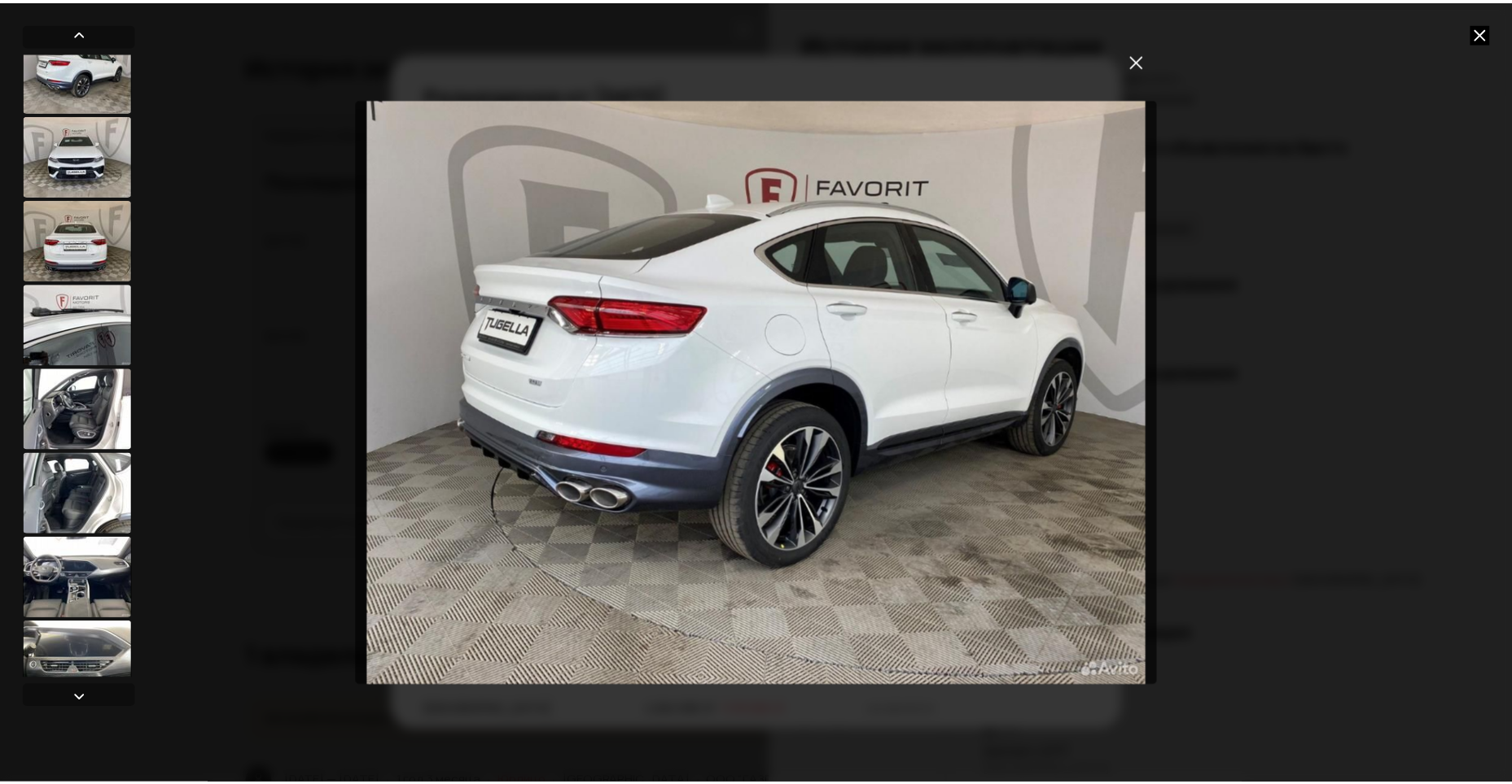
scroll to position [107, 0]
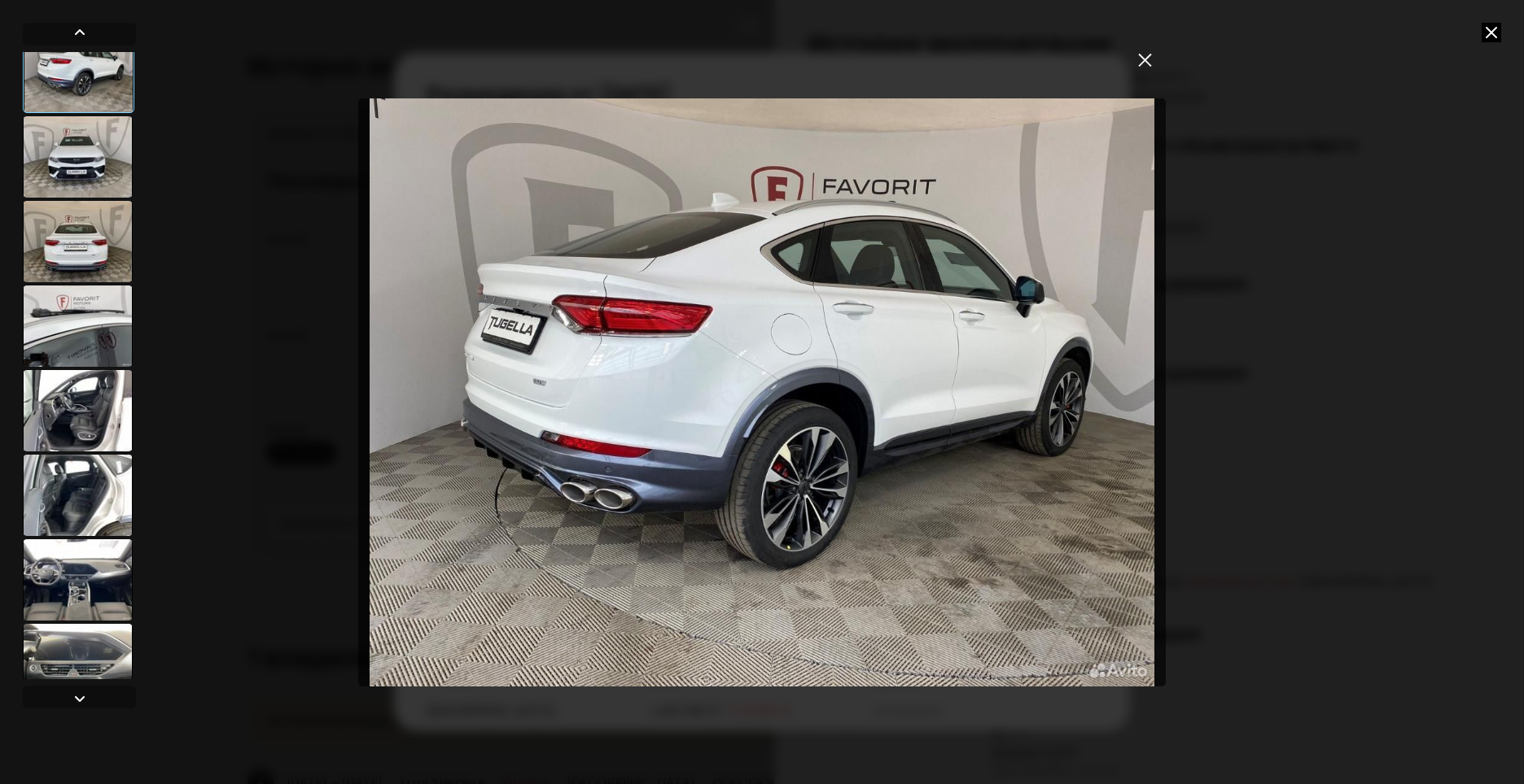
click at [1144, 62] on icon "закрыть" at bounding box center [1145, 59] width 14 height 14
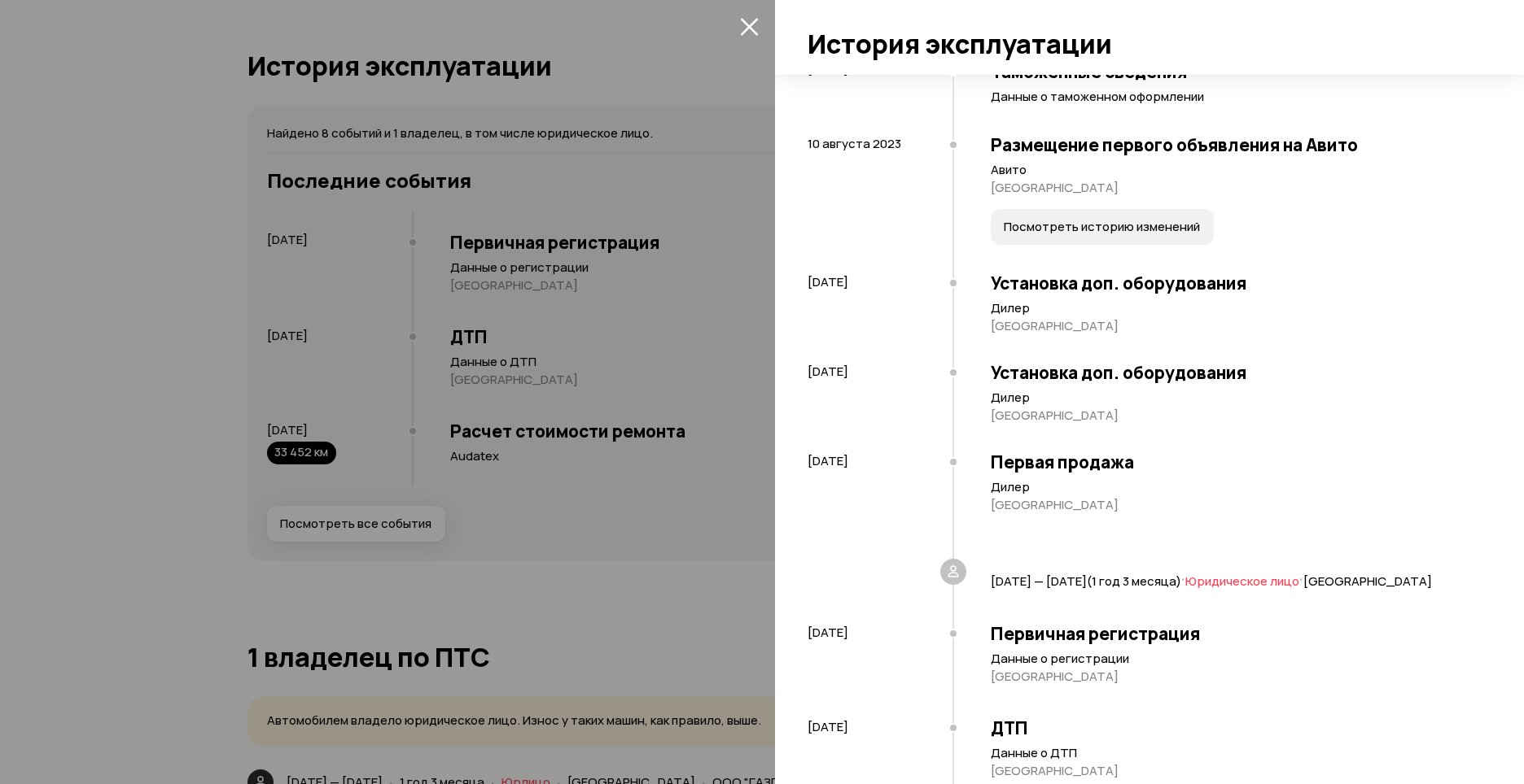
click at [182, 389] on div at bounding box center [762, 392] width 1524 height 784
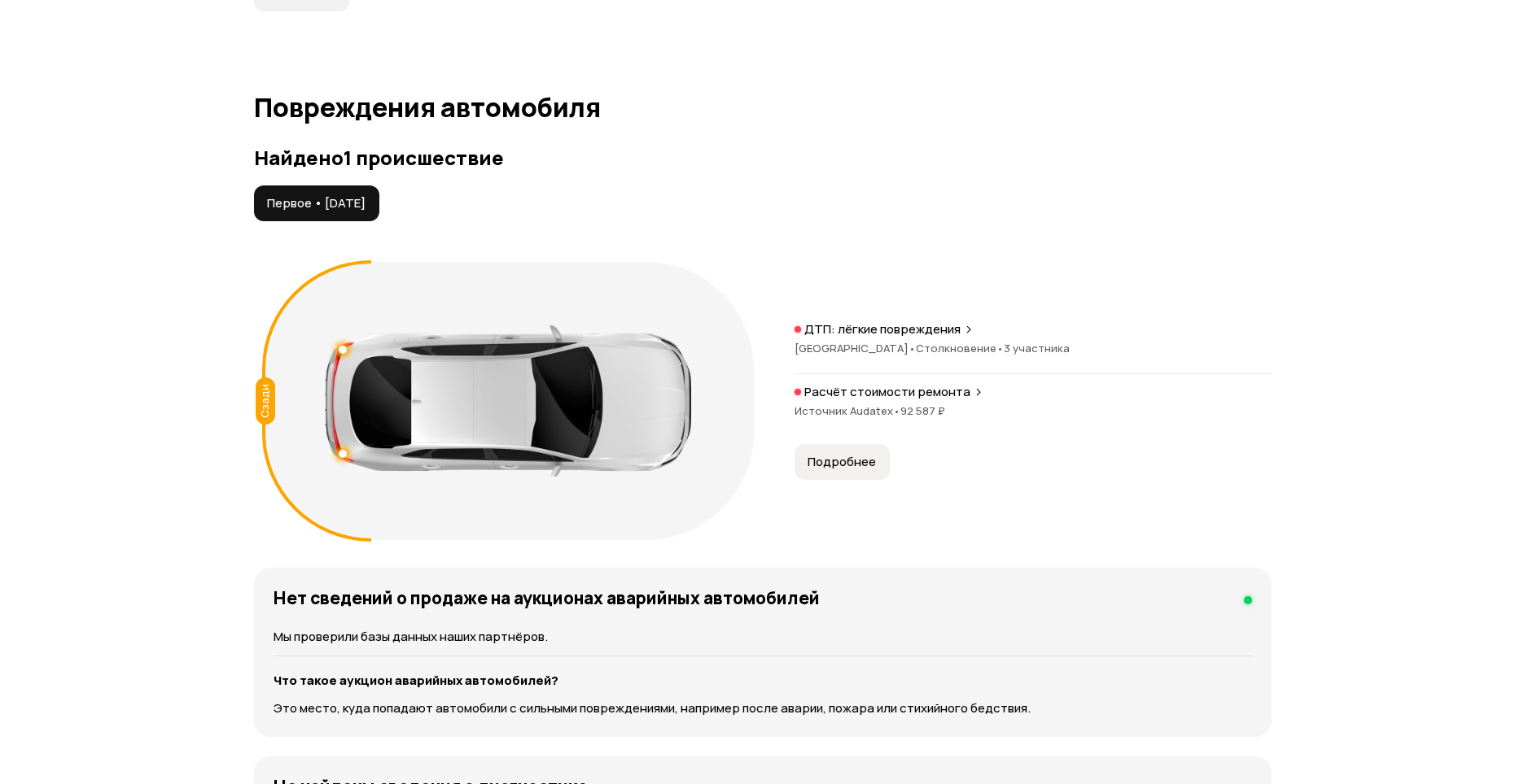
scroll to position [1627, 0]
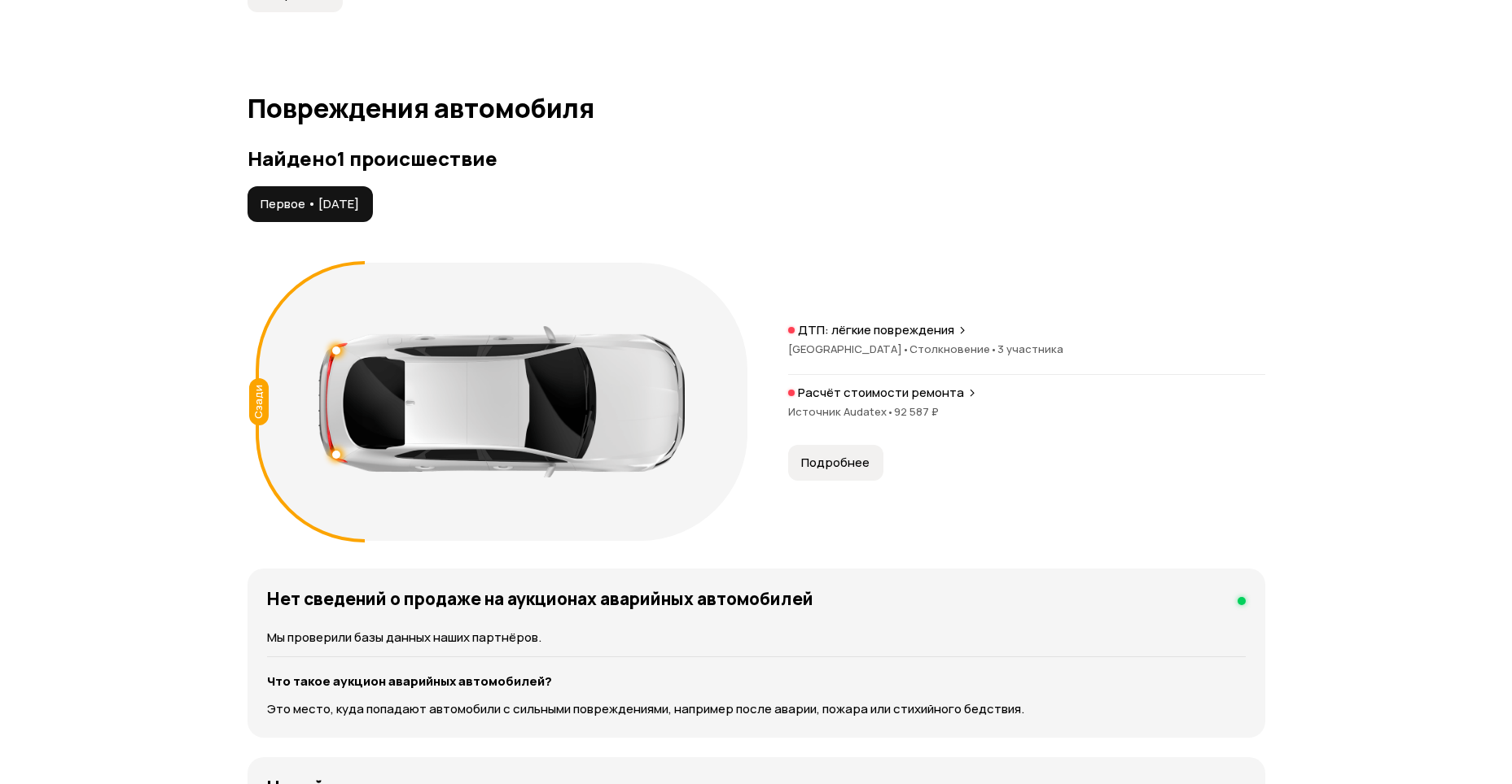
click at [925, 393] on p "Расчёт стоимости ремонта" at bounding box center [881, 393] width 166 height 16
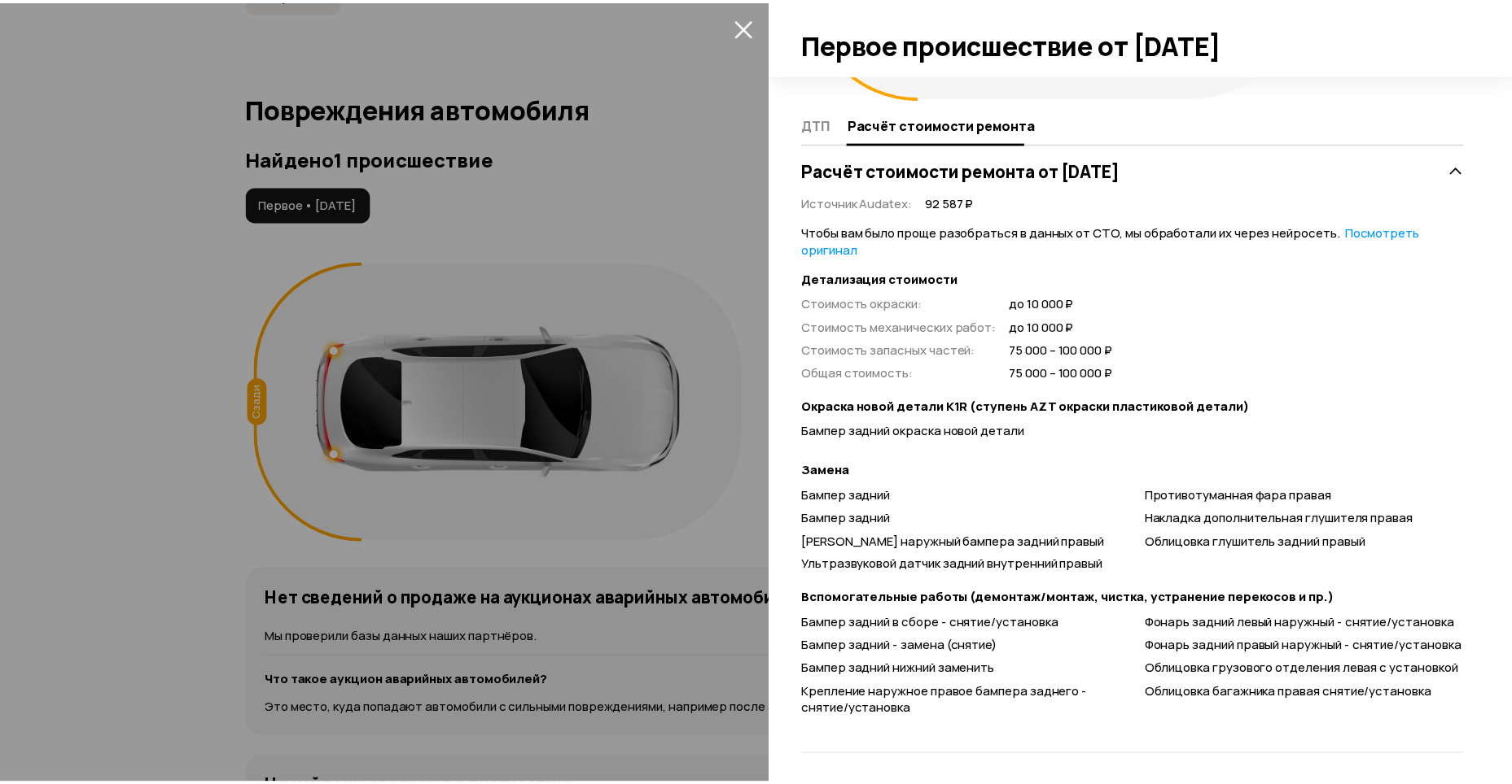
scroll to position [268, 0]
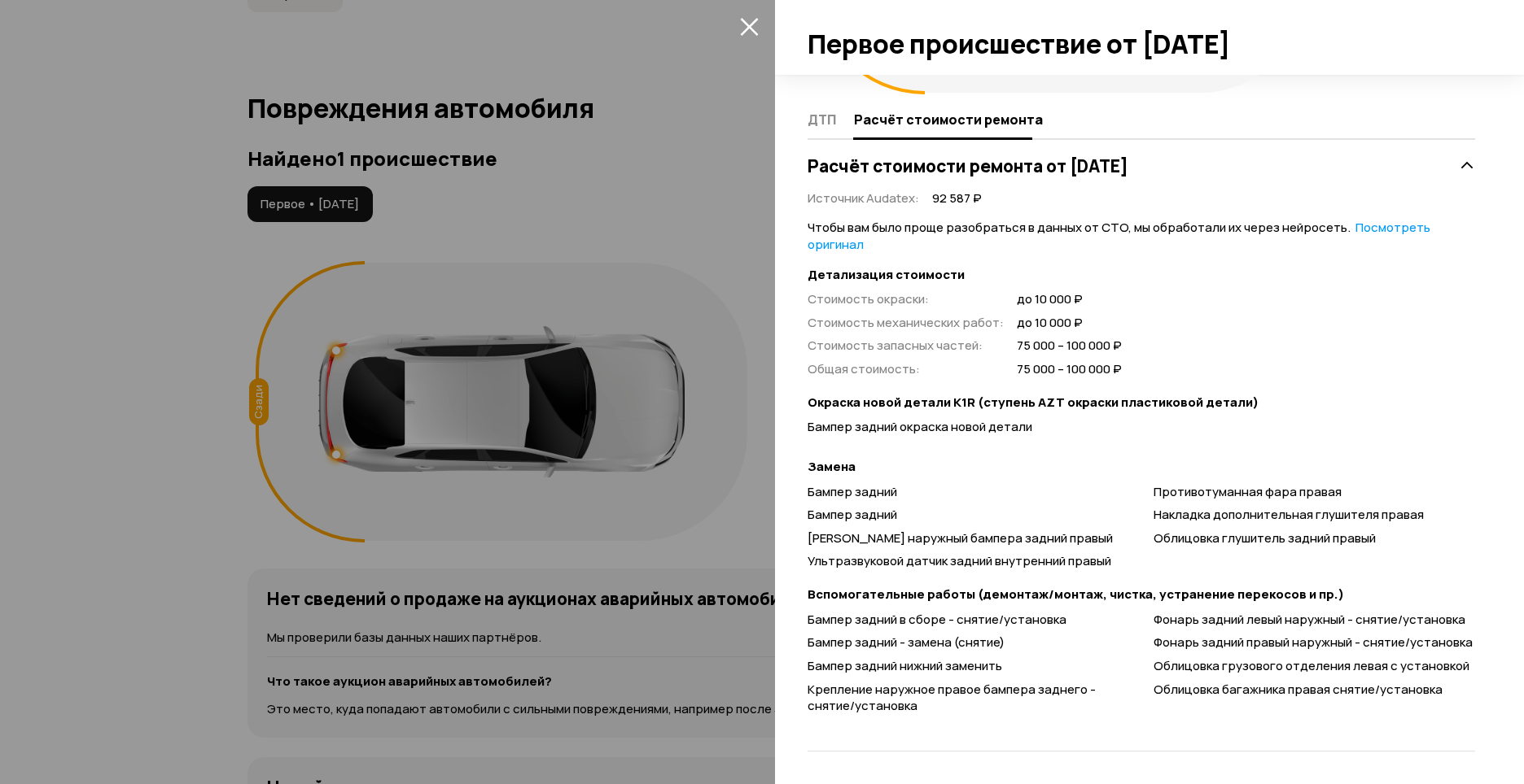
click at [172, 477] on div at bounding box center [762, 392] width 1524 height 784
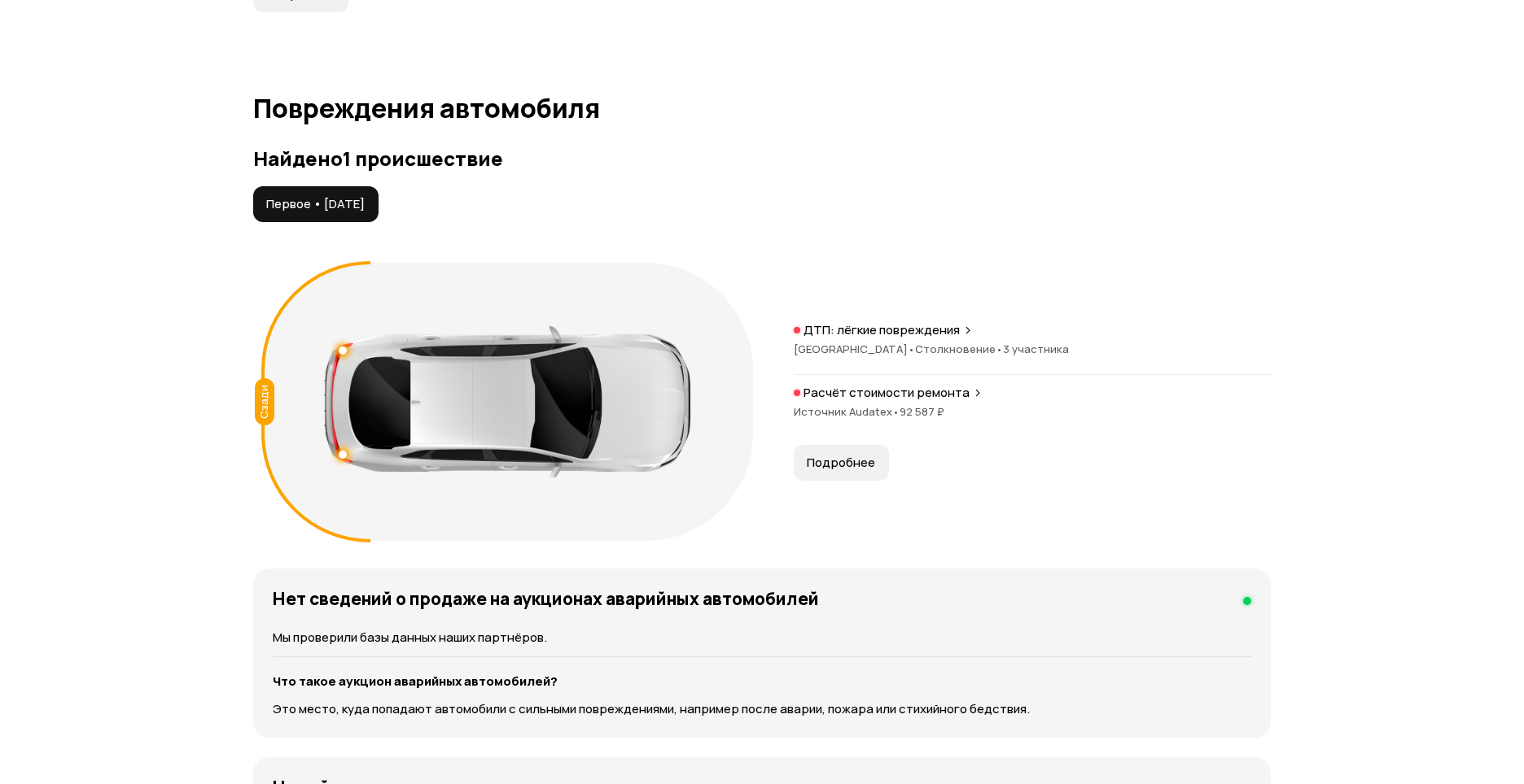
scroll to position [124, 0]
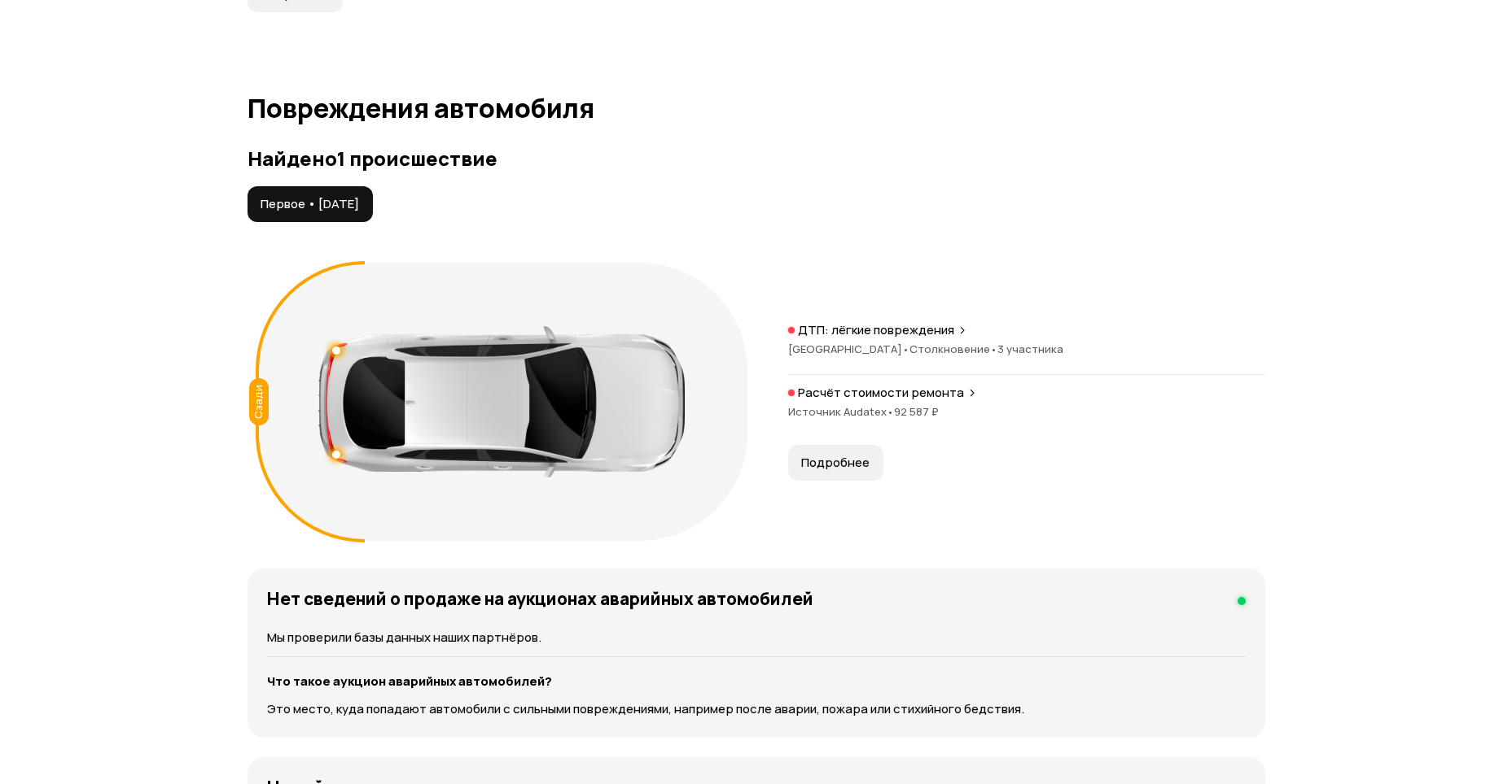
click at [811, 328] on p "ДТП: лёгкие повреждения" at bounding box center [876, 330] width 156 height 16
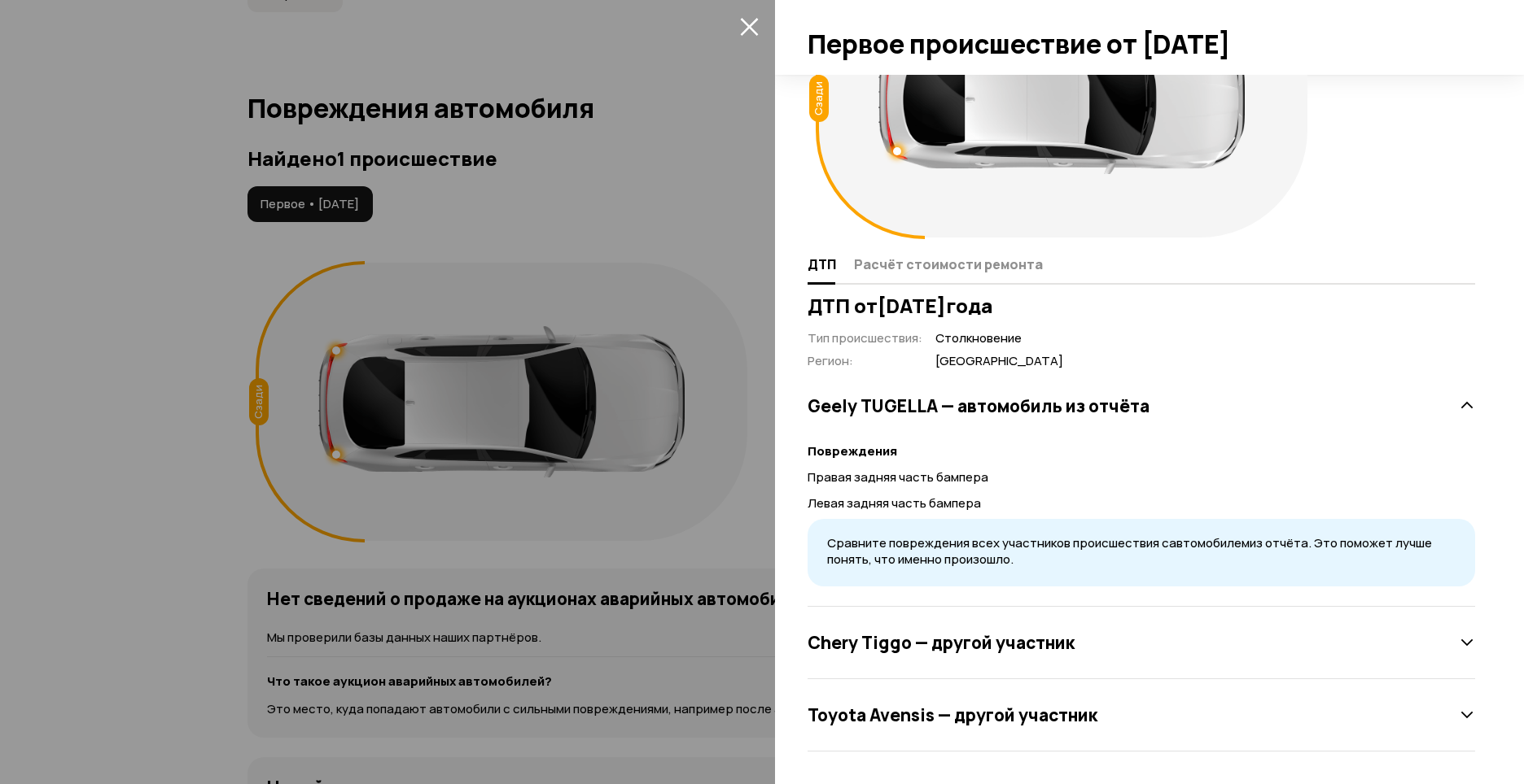
click at [239, 557] on div at bounding box center [762, 392] width 1524 height 784
